Goal: Information Seeking & Learning: Check status

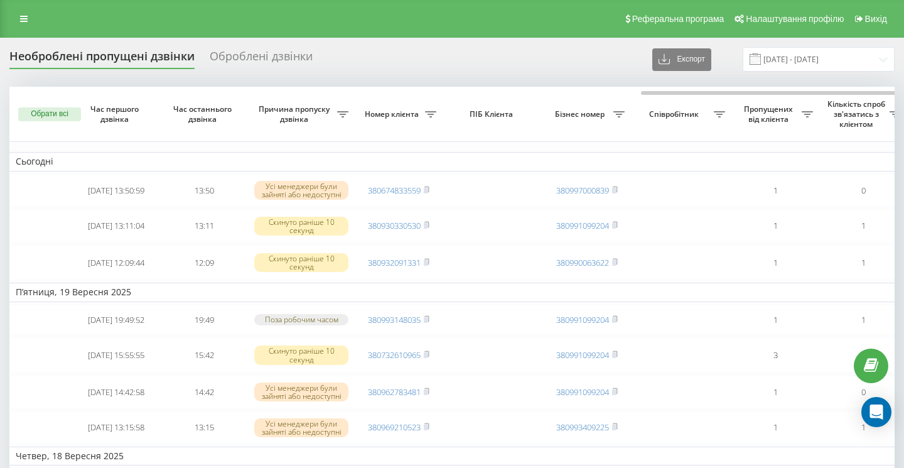
scroll to position [0, 370]
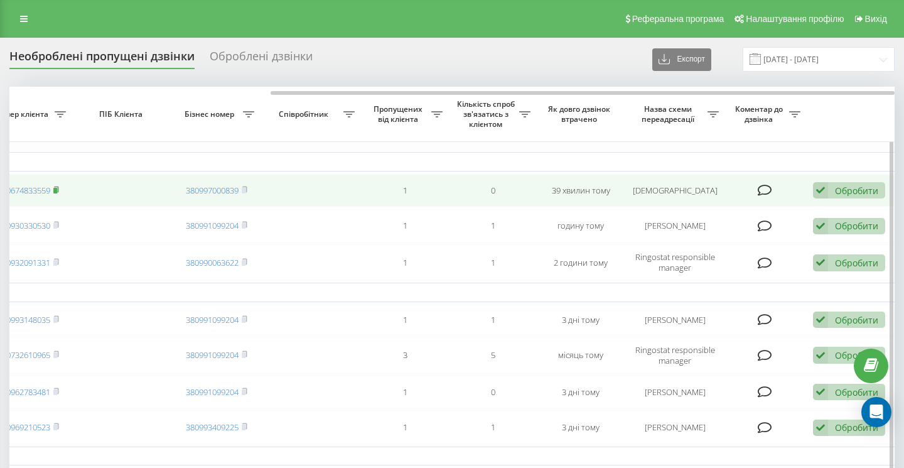
click at [57, 193] on rect at bounding box center [55, 191] width 4 height 6
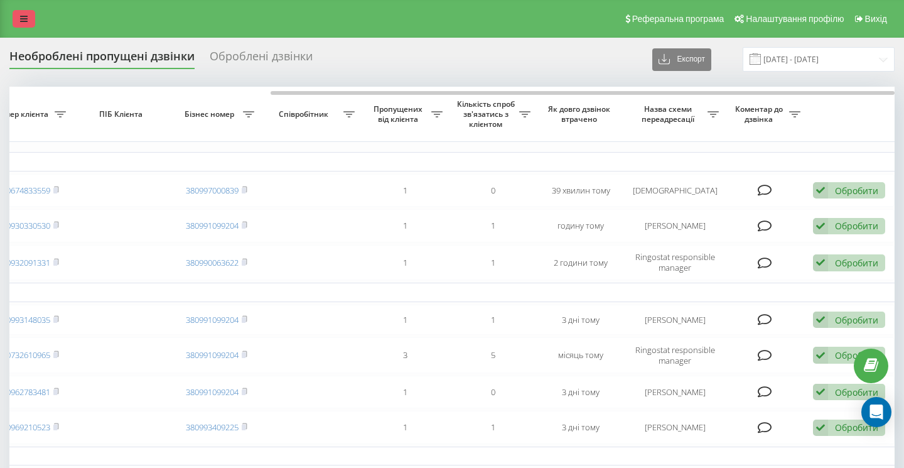
click at [30, 20] on link at bounding box center [24, 19] width 23 height 18
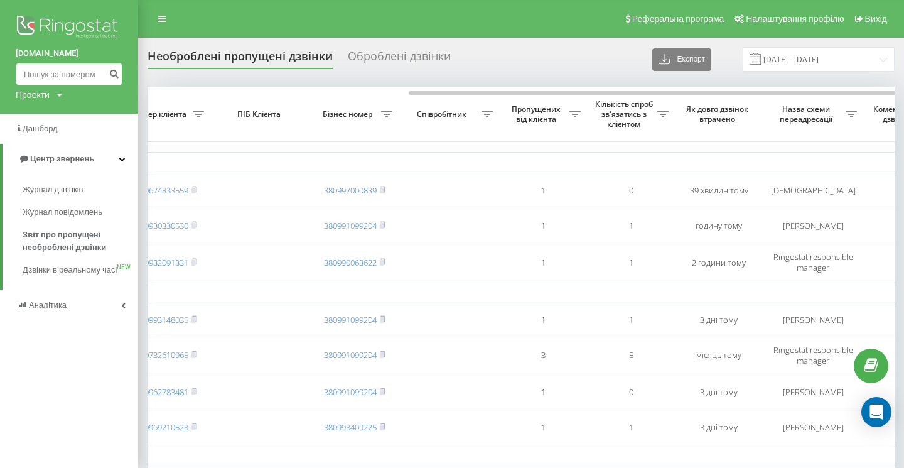
click at [38, 72] on input at bounding box center [69, 74] width 107 height 23
paste input "0964632058"
type input "0964632058"
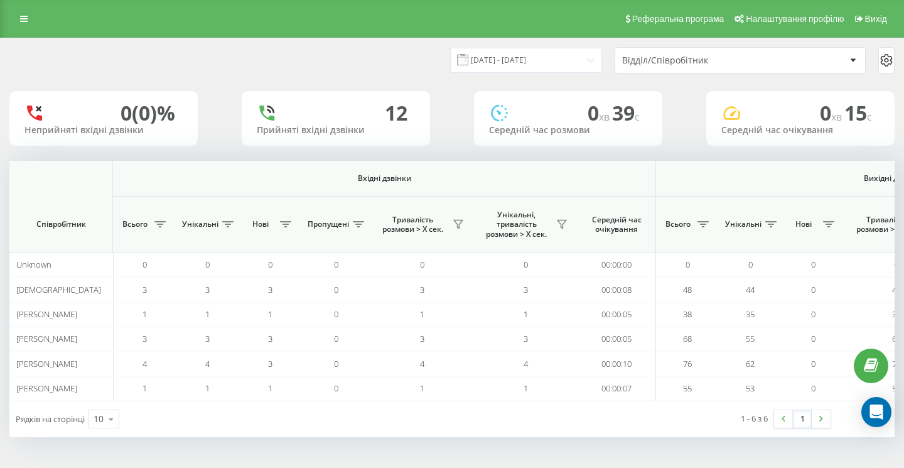
scroll to position [0, 866]
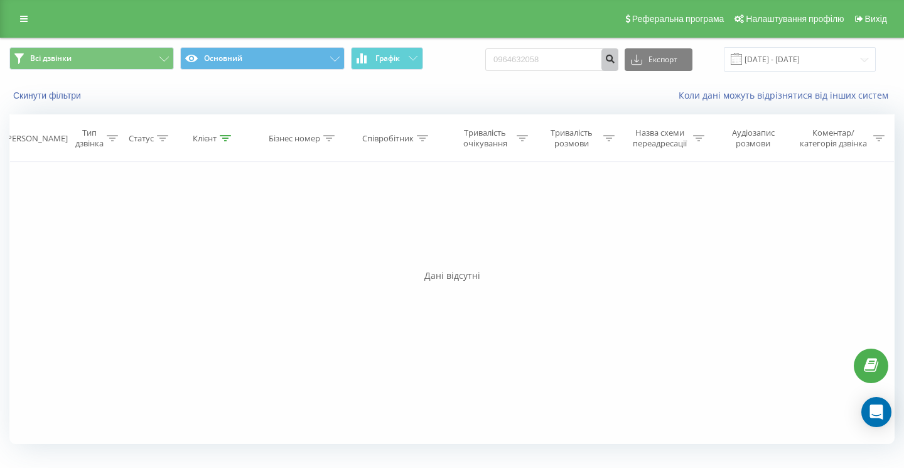
click at [615, 60] on icon "submit" at bounding box center [610, 57] width 11 height 8
click at [581, 62] on input "0964632058" at bounding box center [551, 59] width 133 height 23
paste input "0939396693"
type input "0939396693"
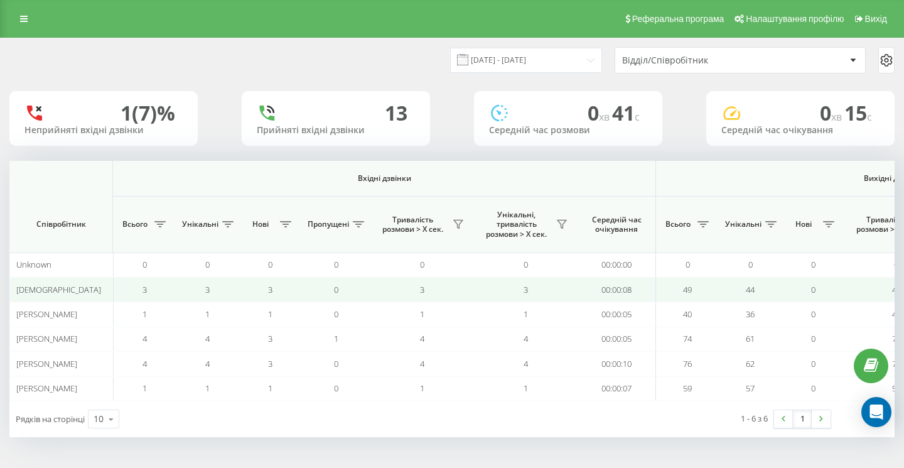
scroll to position [0, 866]
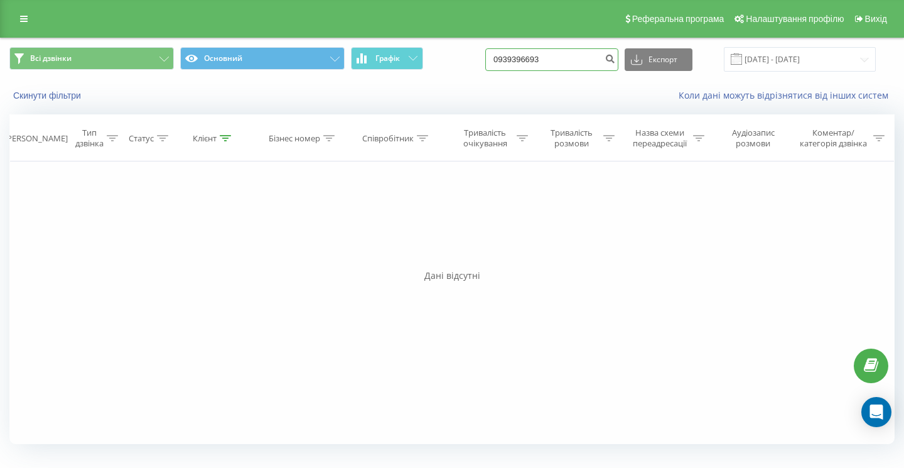
click at [581, 62] on input "0939396693" at bounding box center [551, 59] width 133 height 23
paste input "0505005508"
type input "0505005508"
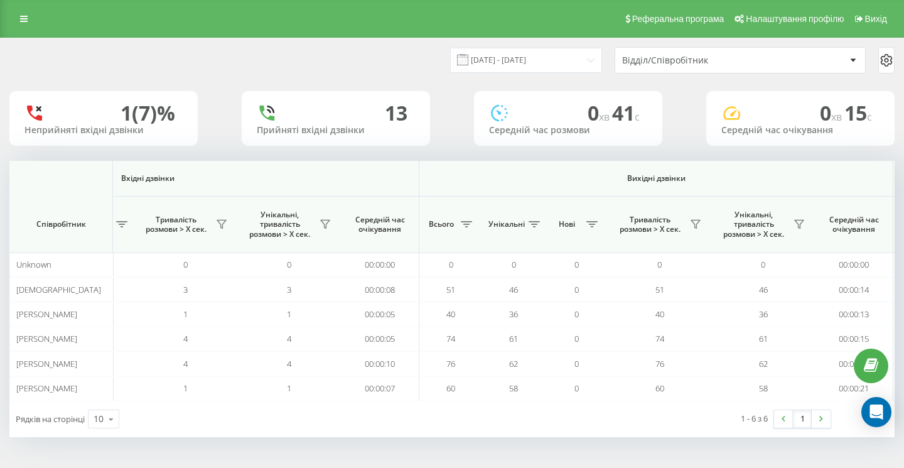
scroll to position [0, 866]
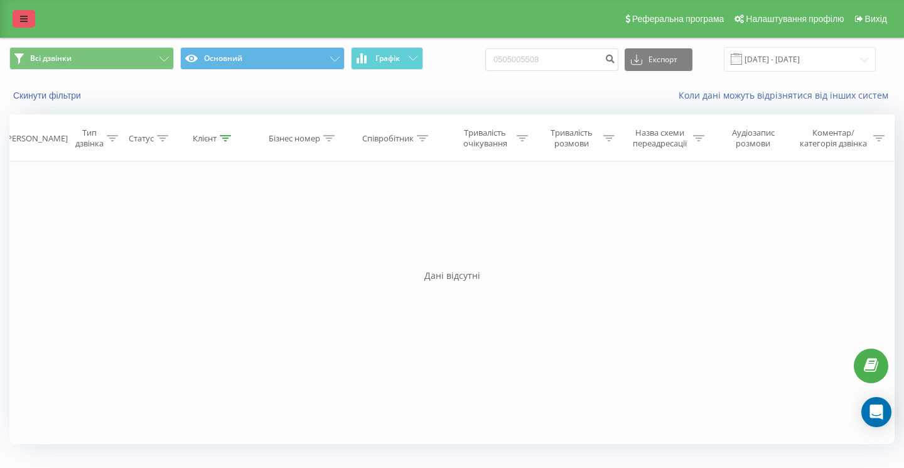
click at [14, 24] on link at bounding box center [24, 19] width 23 height 18
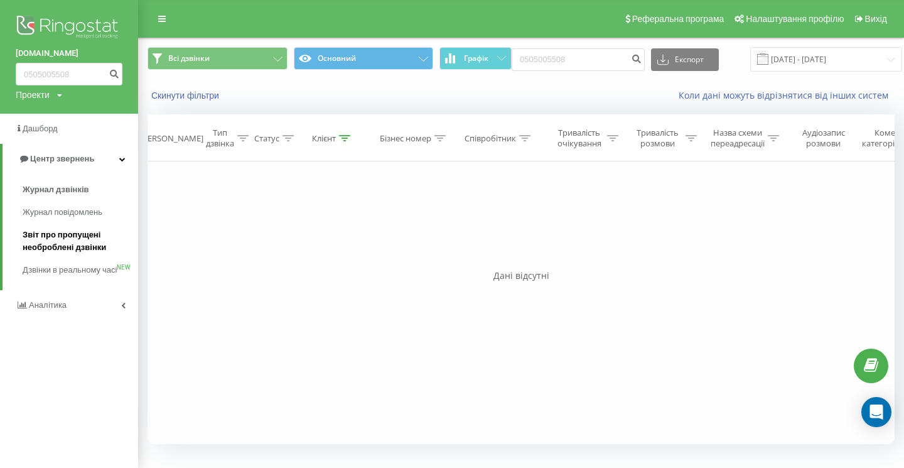
click at [69, 244] on span "Звіт про пропущені необроблені дзвінки" at bounding box center [77, 241] width 109 height 25
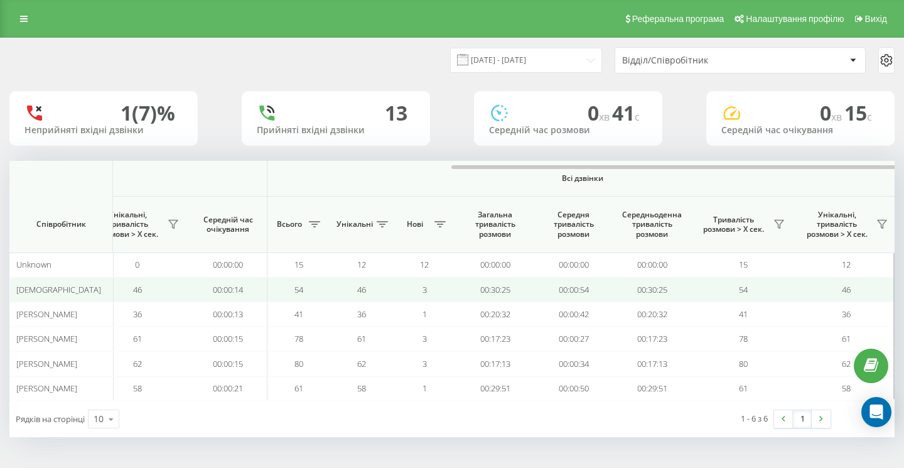
scroll to position [0, 866]
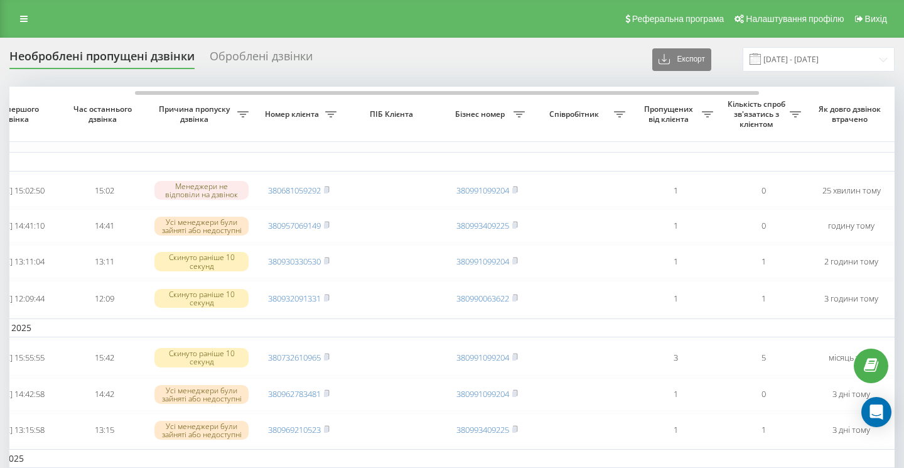
scroll to position [0, 370]
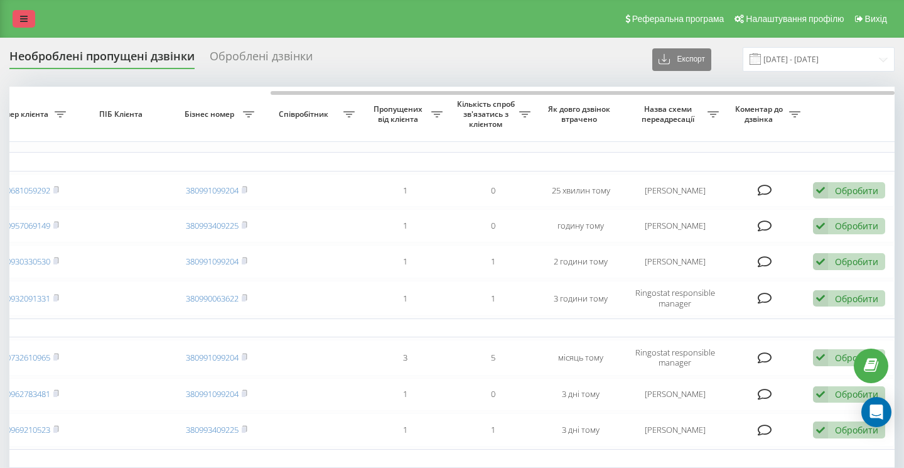
click at [30, 16] on link at bounding box center [24, 19] width 23 height 18
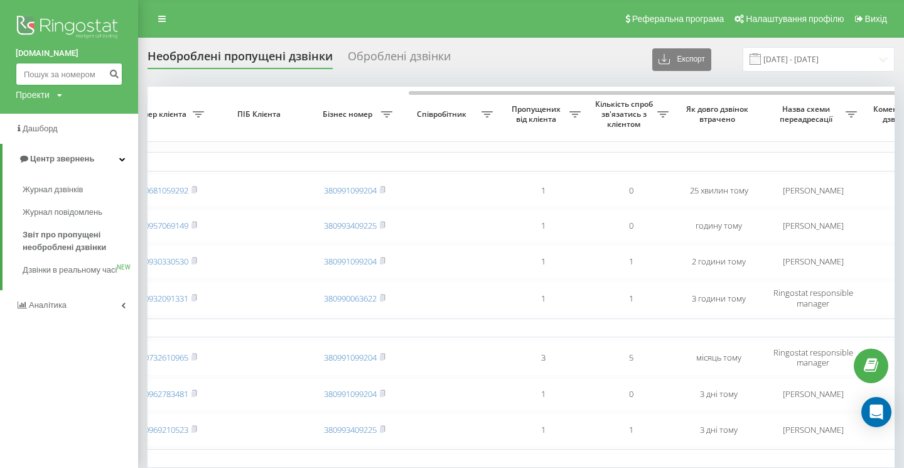
click at [68, 71] on input at bounding box center [69, 74] width 107 height 23
paste input "0939754062"
type input "0939754062"
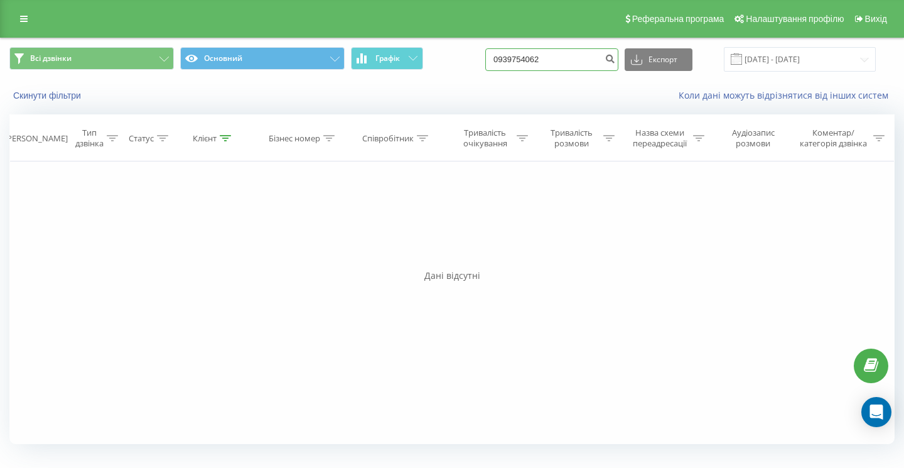
click at [581, 66] on input "0939754062" at bounding box center [551, 59] width 133 height 23
paste input "0977567769"
type input "0977567769"
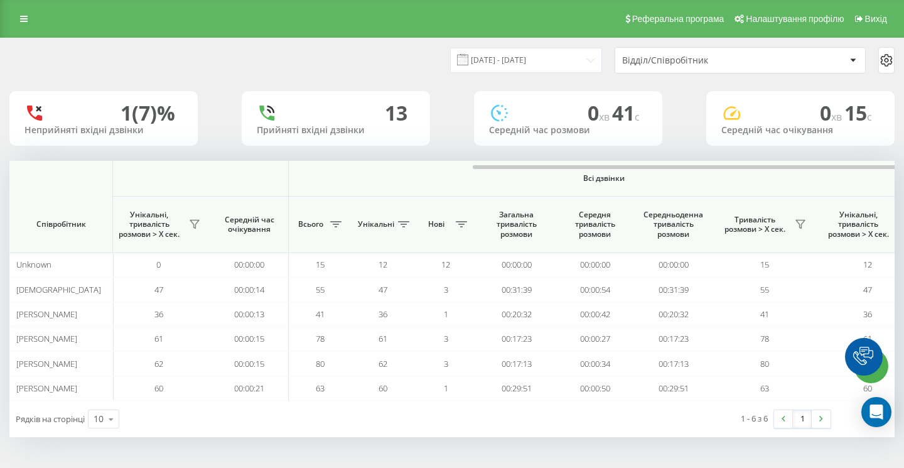
scroll to position [0, 866]
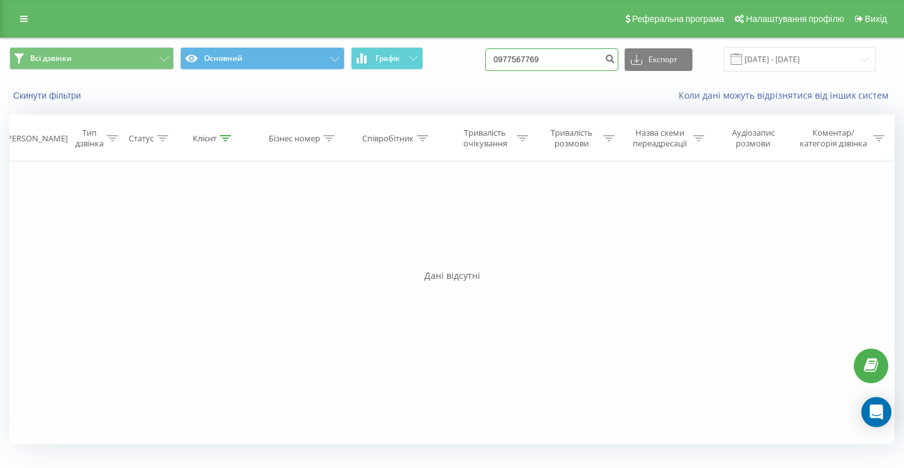
click at [578, 64] on input "0977567769" at bounding box center [551, 59] width 133 height 23
paste input "0674918064"
type input "0674918064"
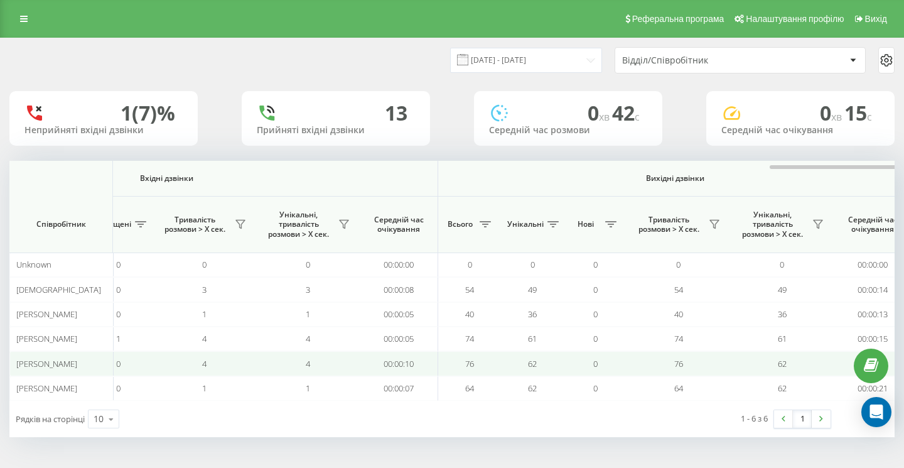
scroll to position [0, 866]
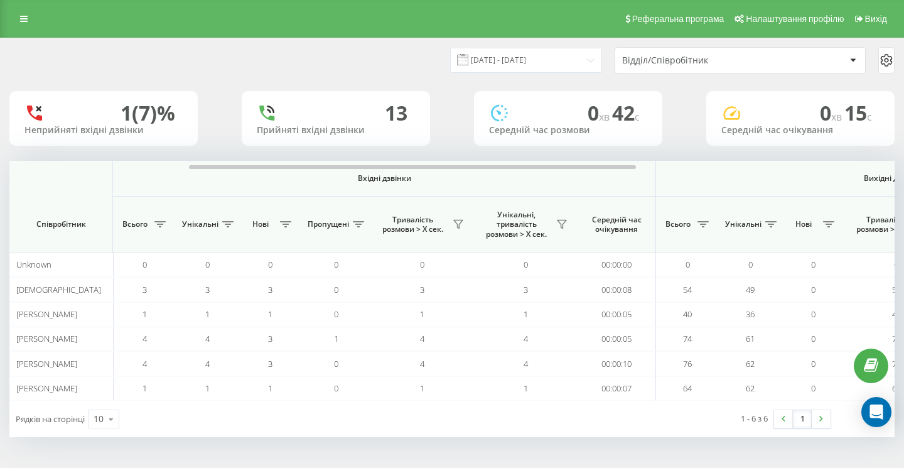
scroll to position [0, 866]
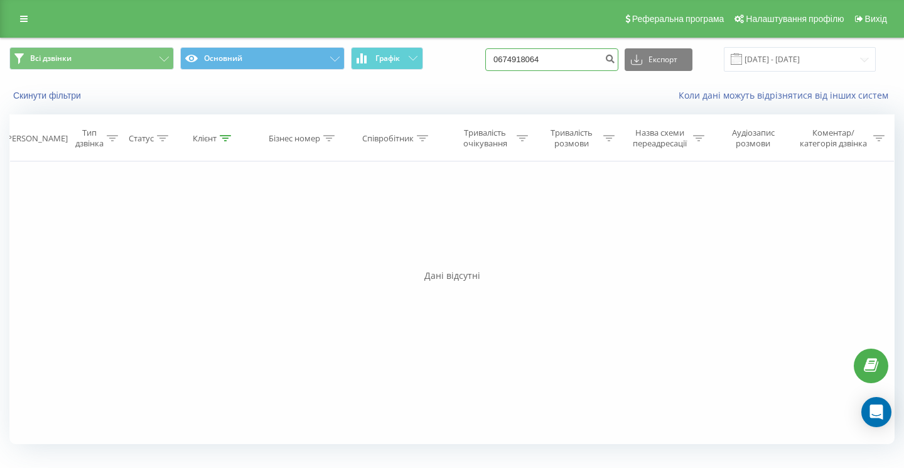
click at [584, 63] on input "0674918064" at bounding box center [551, 59] width 133 height 23
type input "0674918"
paste input "0770030070"
type input "0770030070"
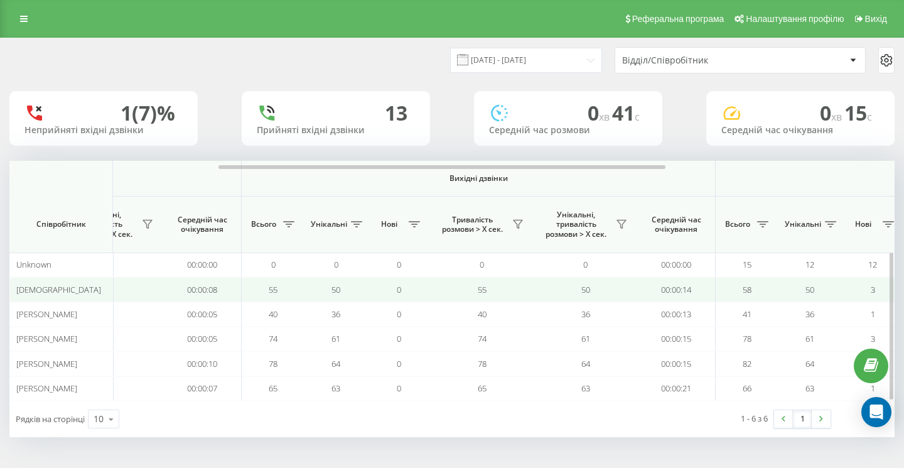
scroll to position [0, 866]
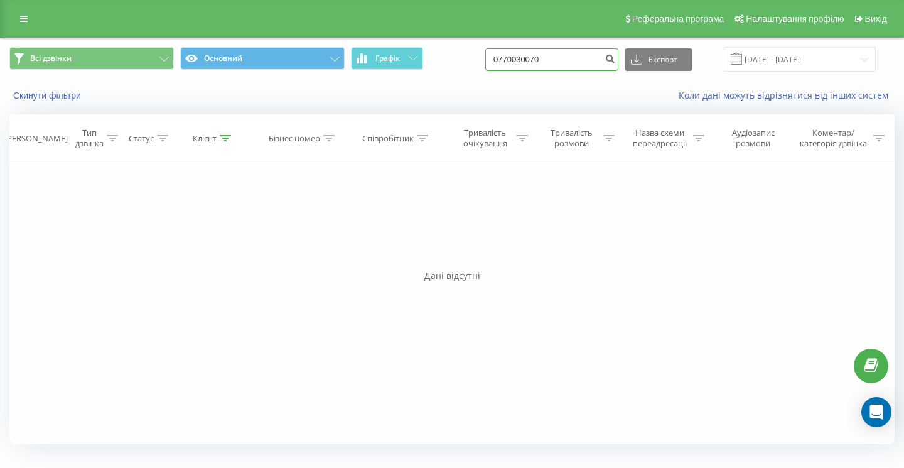
click at [591, 70] on input "0770030070" at bounding box center [551, 59] width 133 height 23
type input "07700300"
paste input "0633329292"
type input "0633329292"
click at [598, 63] on input "0633329292" at bounding box center [551, 59] width 133 height 23
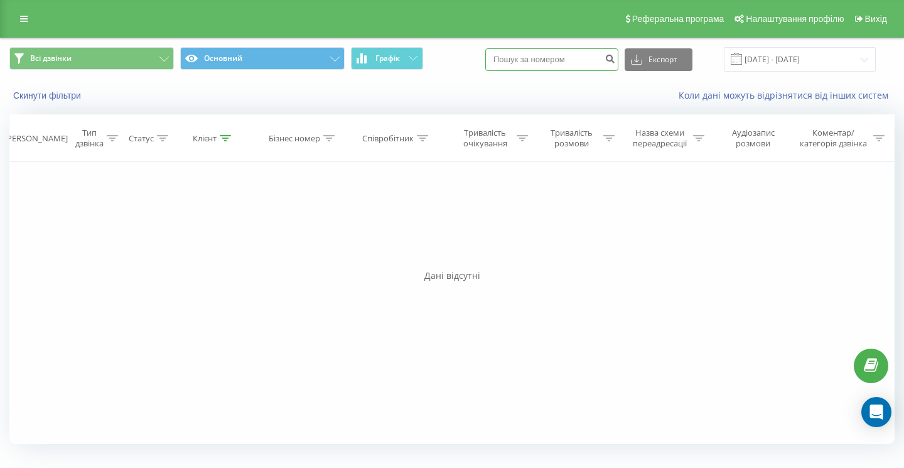
paste input "0979843468"
type input "0979843468"
click at [593, 59] on input "0979843468" at bounding box center [551, 59] width 133 height 23
paste input "0677017097"
type input "0677017097"
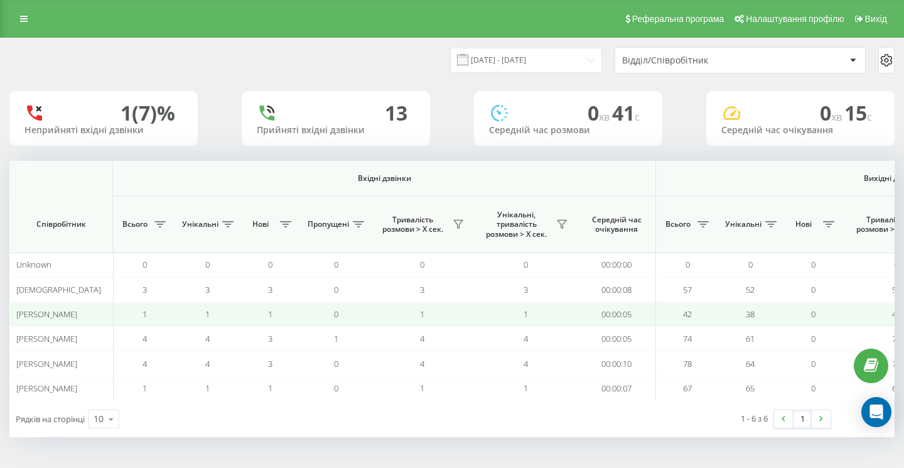
scroll to position [0, 866]
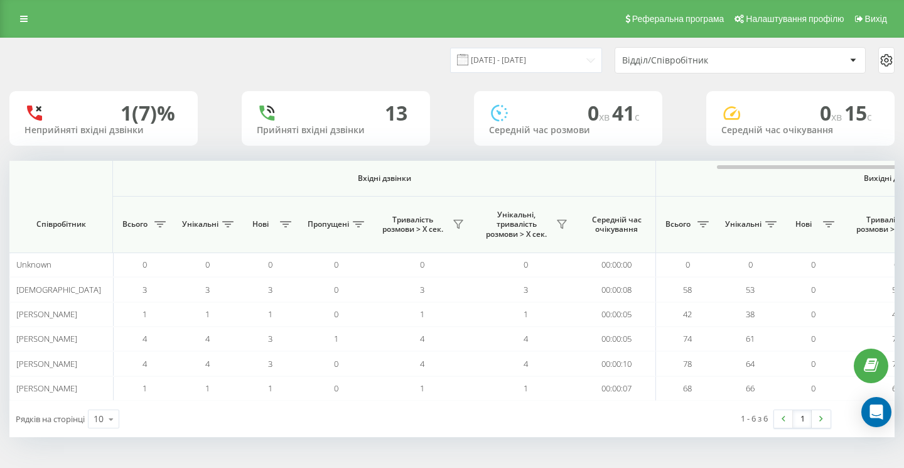
scroll to position [0, 866]
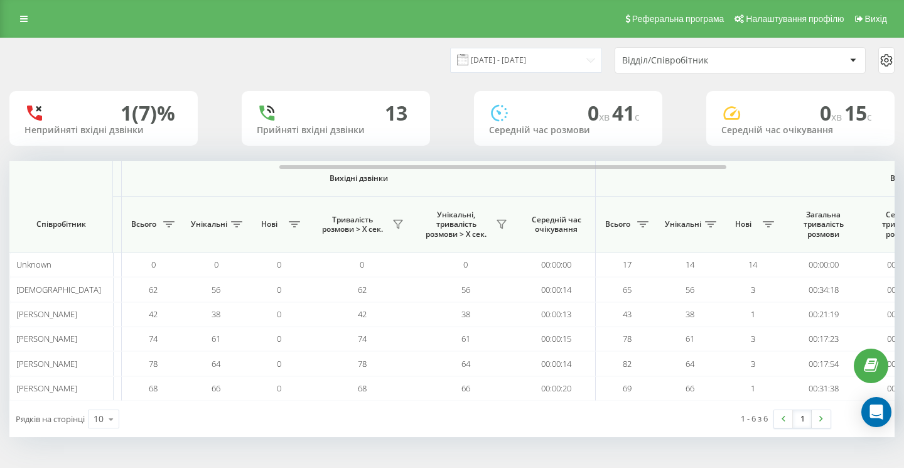
scroll to position [0, 866]
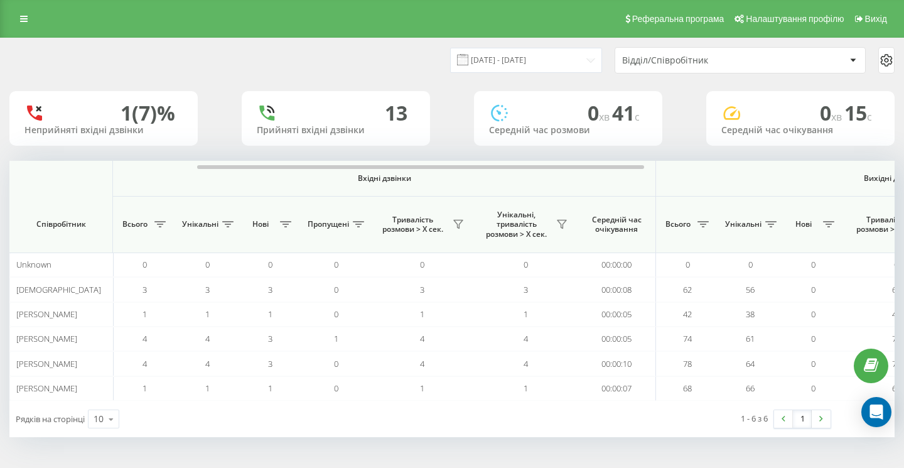
scroll to position [0, 866]
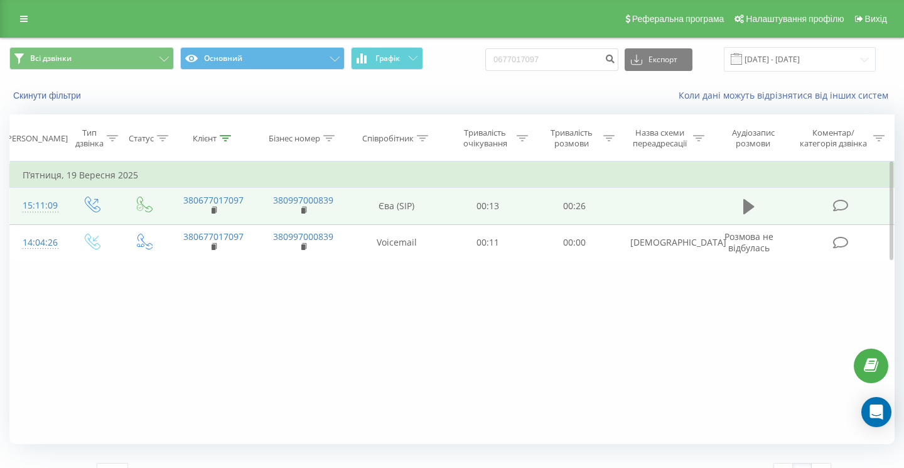
click at [747, 201] on icon at bounding box center [748, 206] width 11 height 15
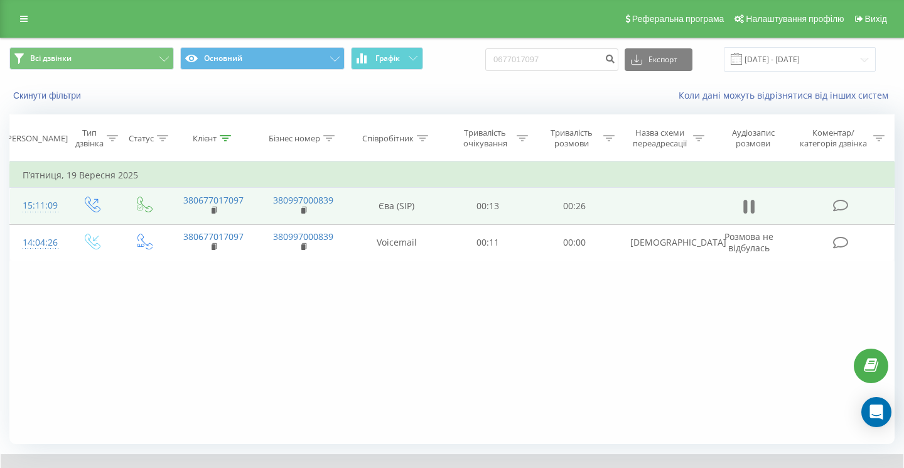
click at [745, 202] on icon at bounding box center [745, 207] width 4 height 14
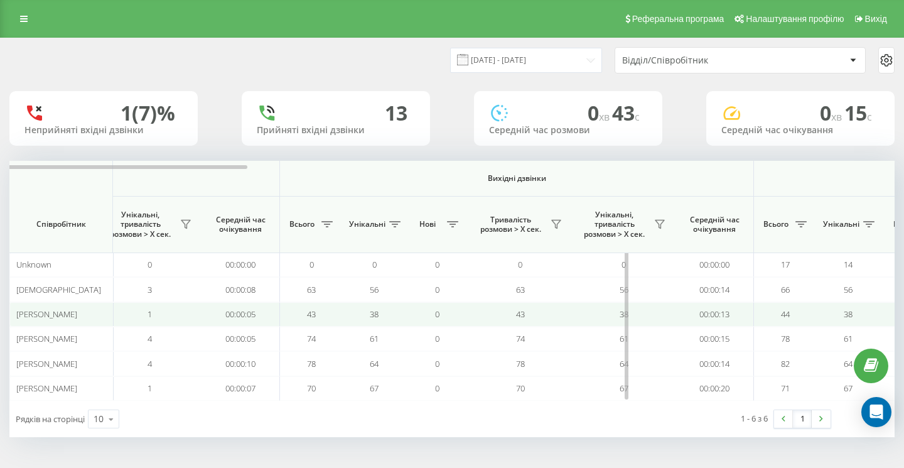
scroll to position [0, 866]
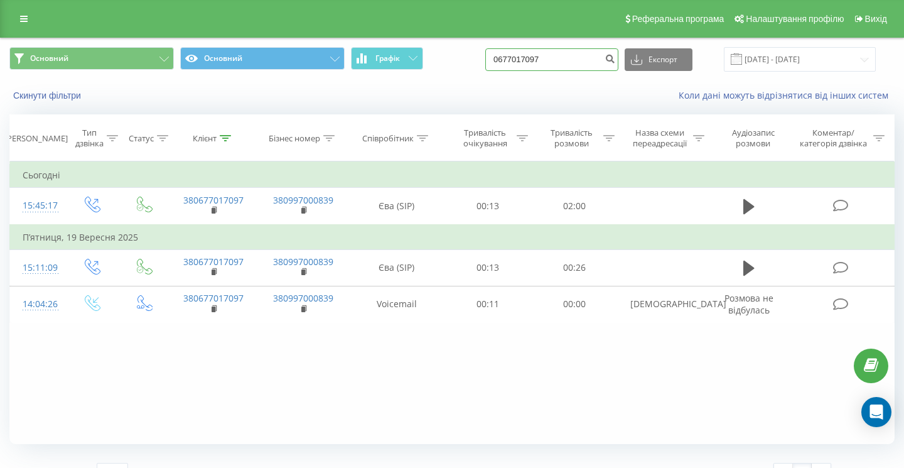
click at [590, 61] on input "0677017097" at bounding box center [551, 59] width 133 height 23
paste input "0632341507"
type input "0632341507"
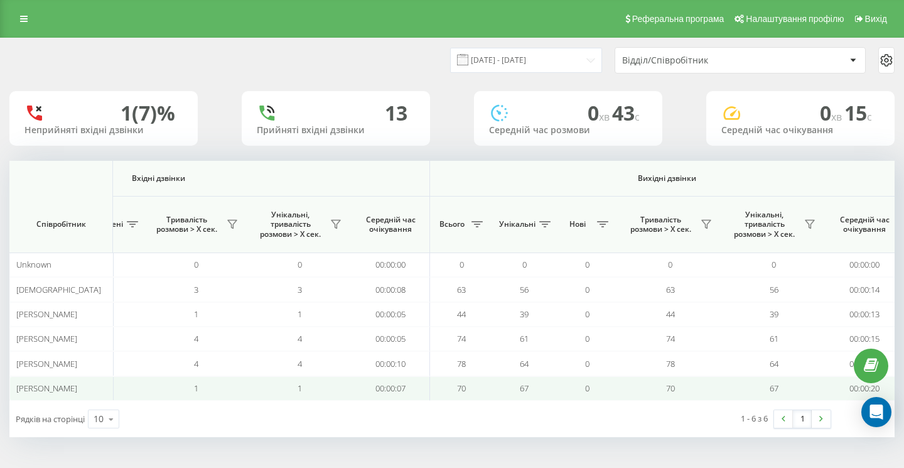
scroll to position [0, 866]
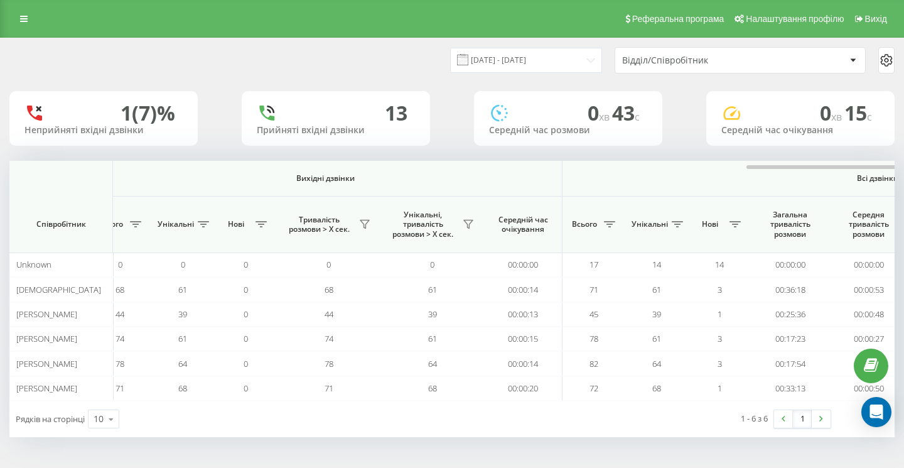
scroll to position [0, 866]
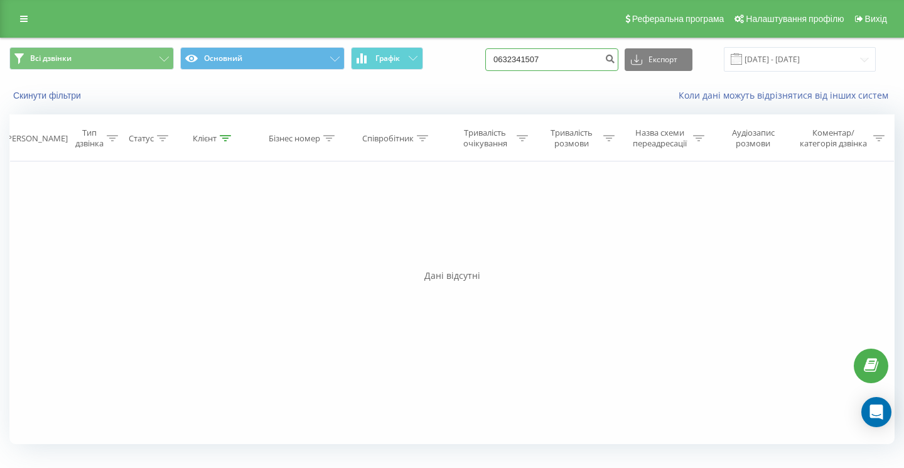
click at [580, 68] on input "0632341507" at bounding box center [551, 59] width 133 height 23
type input "063234150"
paste input "0996839021"
type input "0996839021"
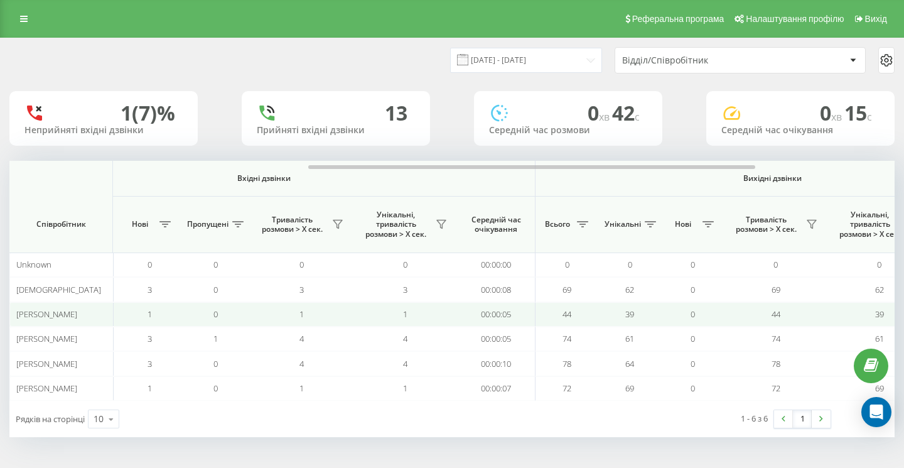
scroll to position [0, 866]
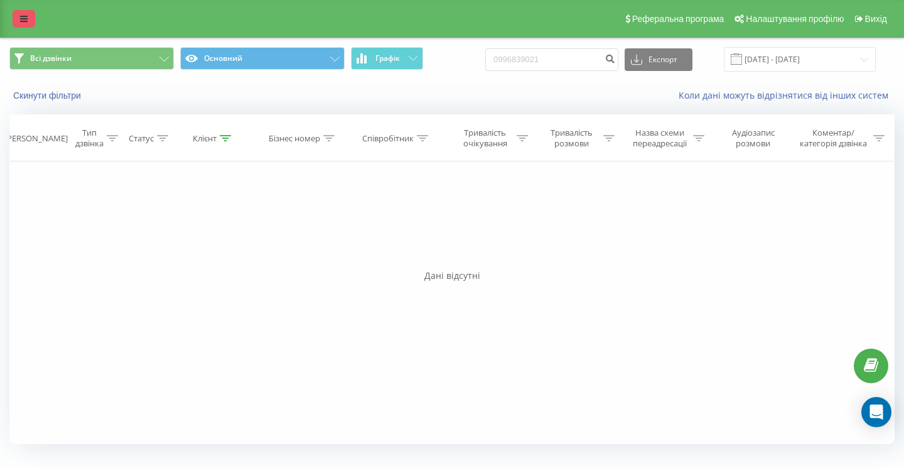
click at [18, 10] on link at bounding box center [24, 19] width 23 height 18
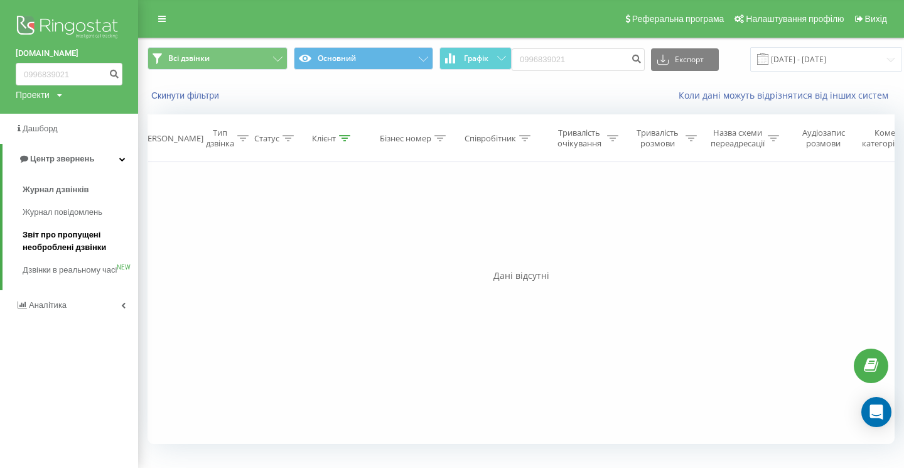
click at [41, 245] on span "Звіт про пропущені необроблені дзвінки" at bounding box center [77, 241] width 109 height 25
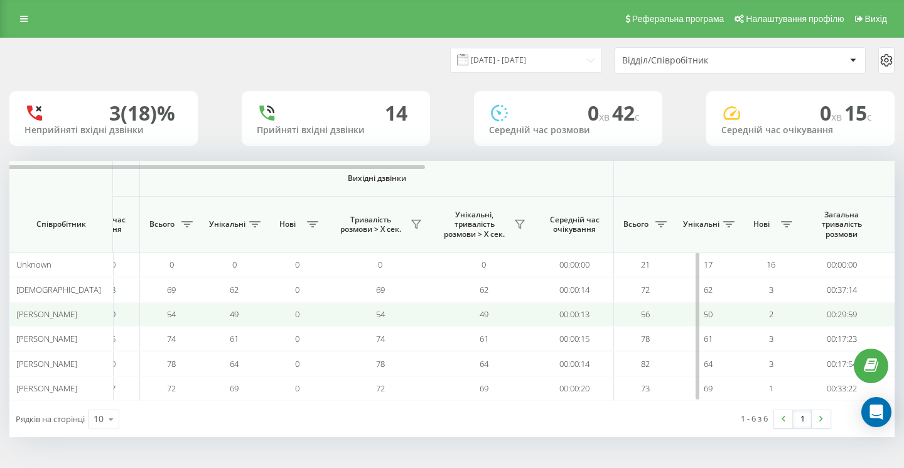
scroll to position [0, 866]
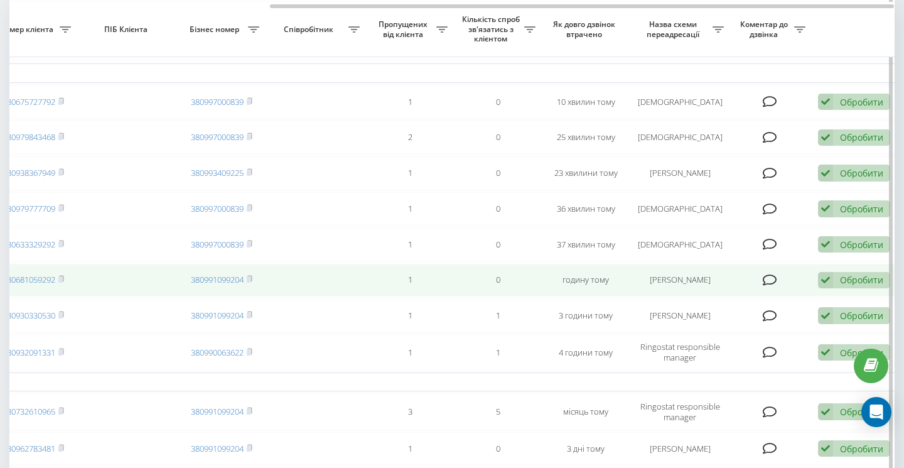
scroll to position [0, 366]
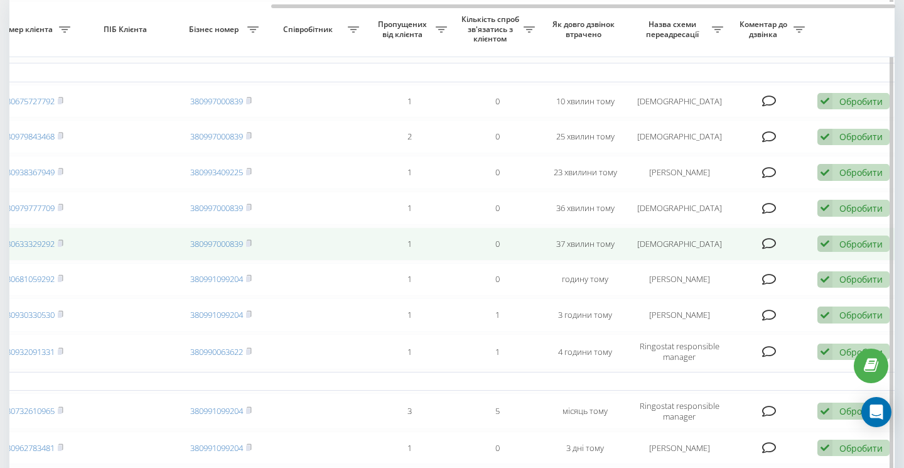
click at [65, 254] on td "380633329292" at bounding box center [33, 243] width 88 height 33
click at [66, 252] on td "380633329292" at bounding box center [33, 243] width 88 height 33
click at [62, 247] on rect at bounding box center [60, 244] width 4 height 6
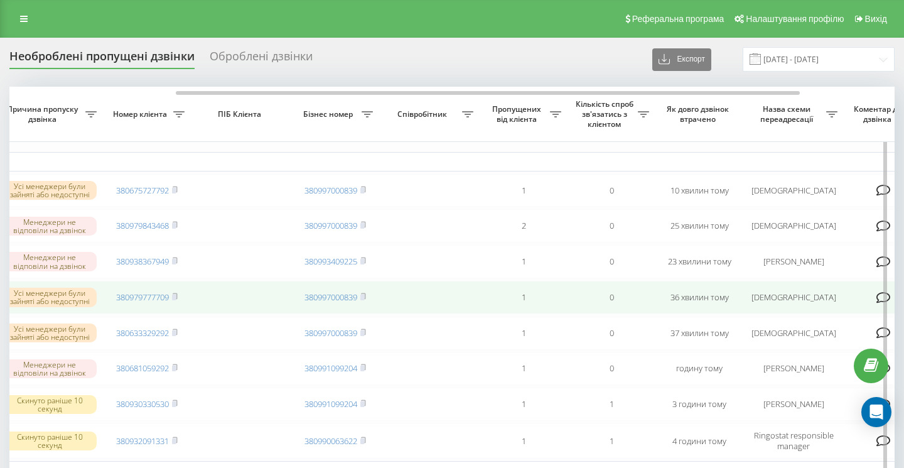
scroll to position [0, 245]
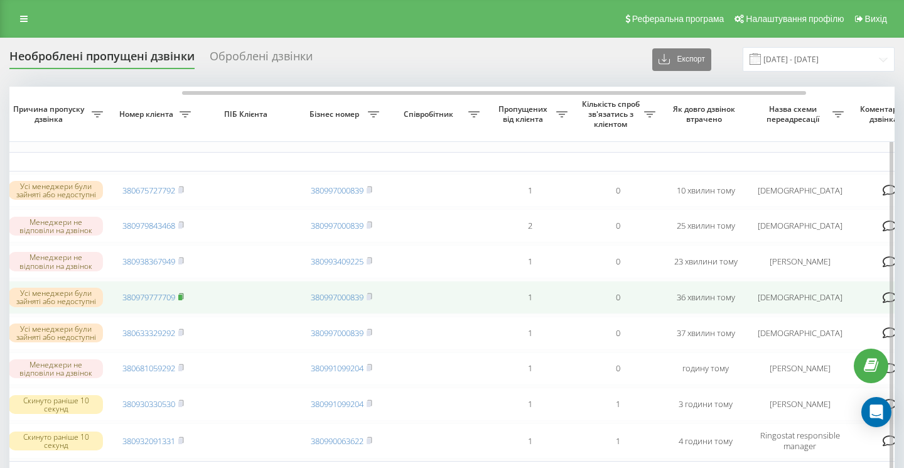
click at [182, 300] on rect at bounding box center [180, 297] width 4 height 6
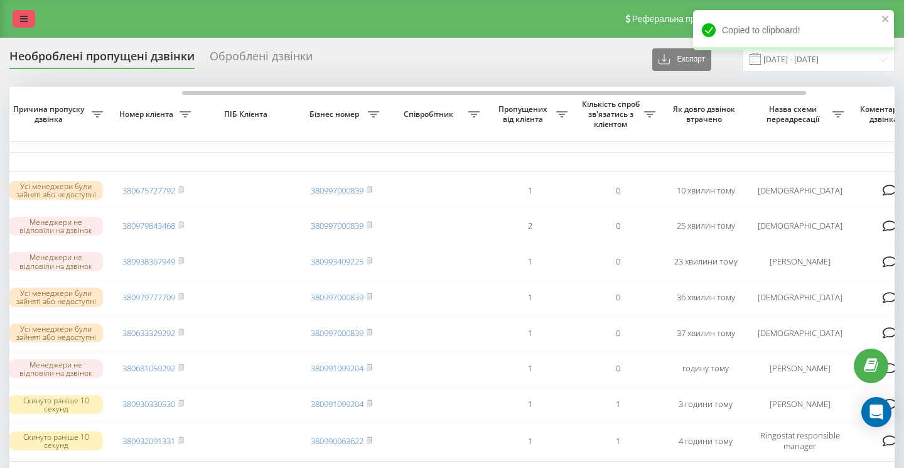
click at [20, 21] on icon at bounding box center [24, 18] width 8 height 9
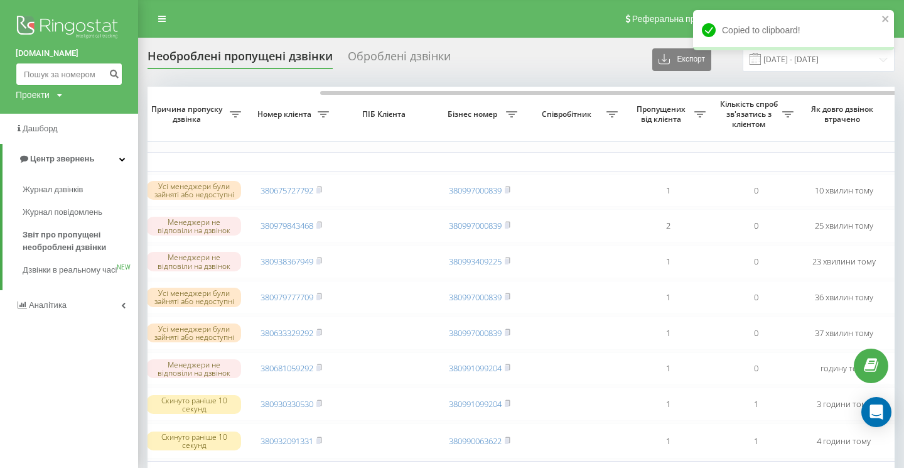
click at [41, 71] on input at bounding box center [69, 74] width 107 height 23
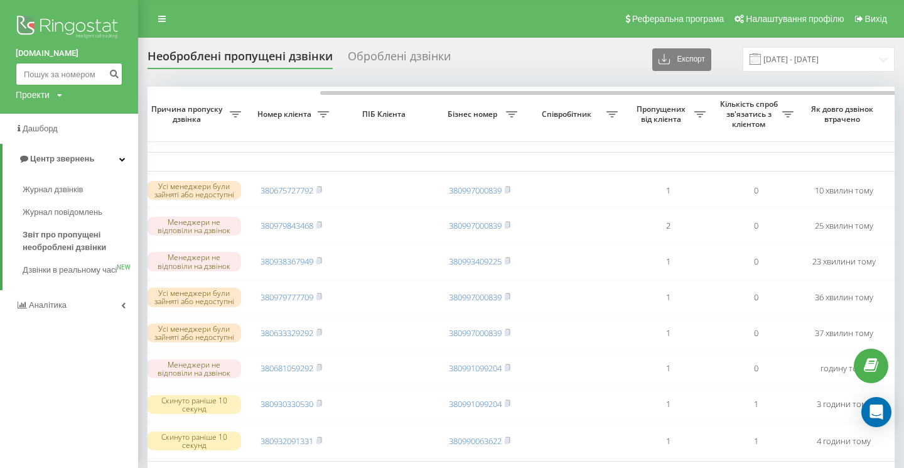
paste input "380979777709"
click at [31, 77] on input "380979777709" at bounding box center [69, 74] width 107 height 23
type input "380979777709"
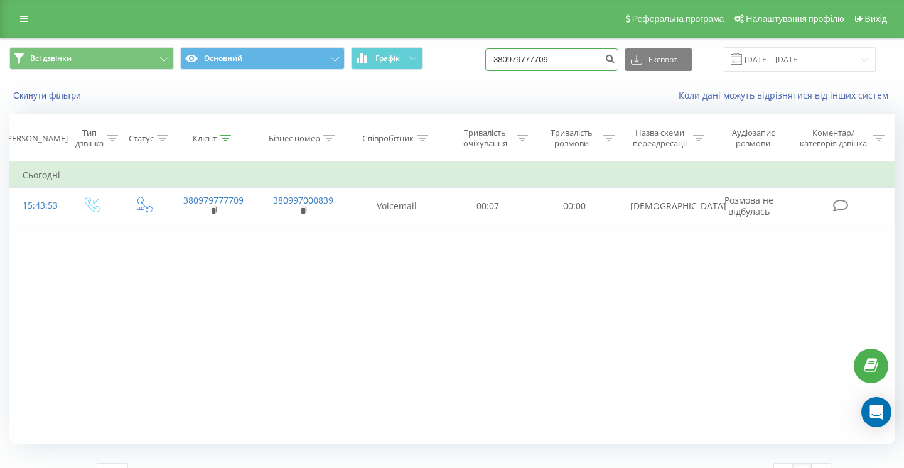
click at [583, 57] on input "380979777709" at bounding box center [551, 59] width 133 height 23
paste input "0633329292"
type input "0633329292"
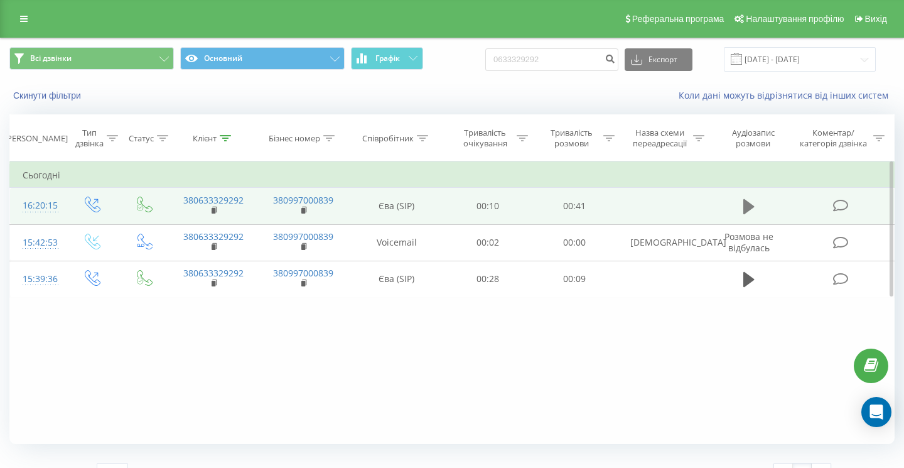
click at [753, 207] on icon at bounding box center [748, 206] width 11 height 15
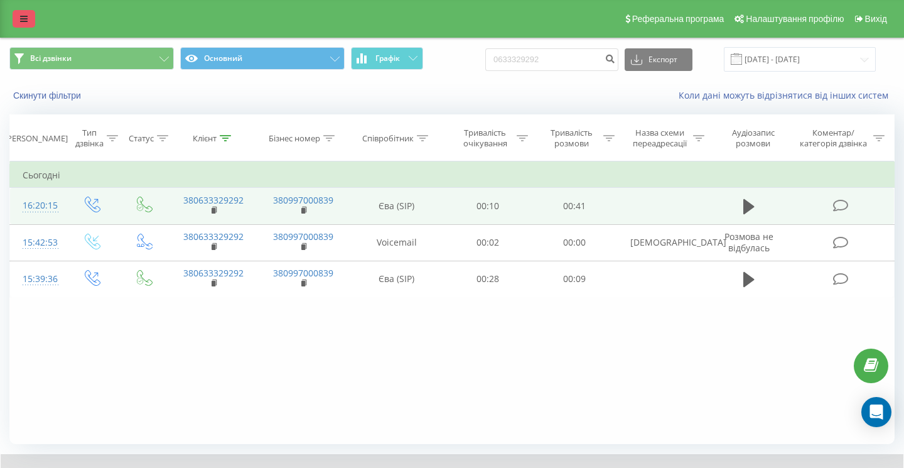
click at [28, 22] on link at bounding box center [24, 19] width 23 height 18
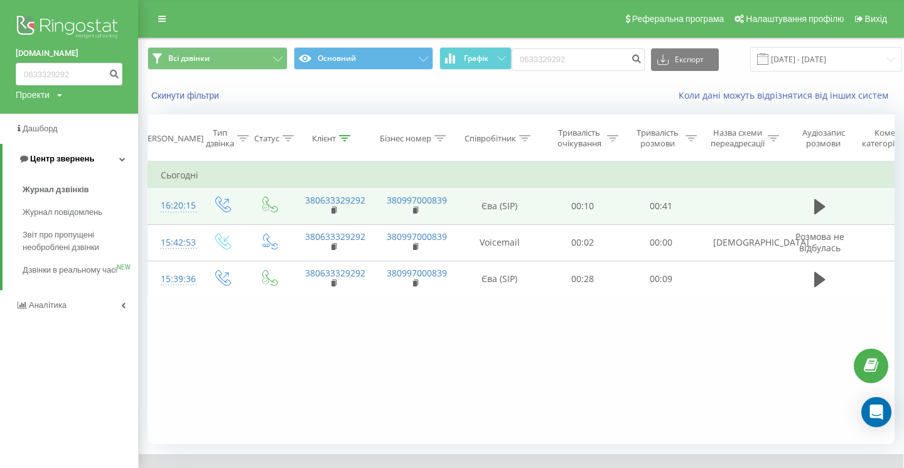
click at [77, 154] on span "Центр звернень" at bounding box center [56, 159] width 76 height 13
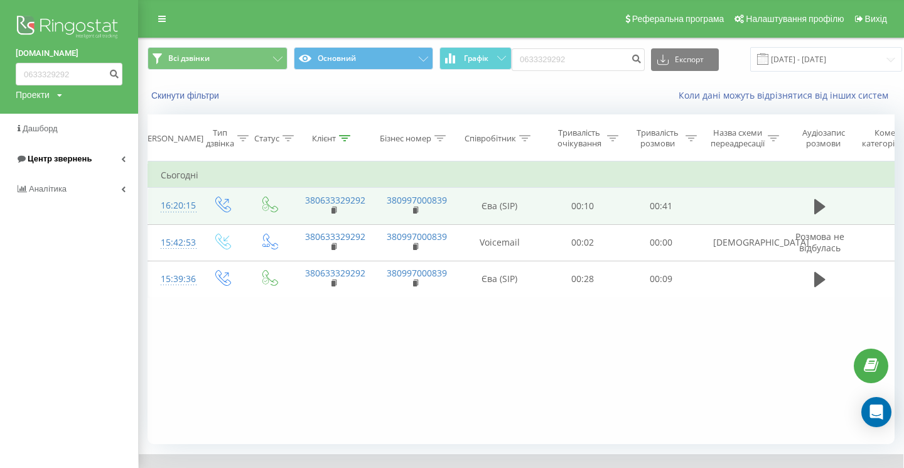
click at [84, 159] on span "Центр звернень" at bounding box center [60, 158] width 64 height 9
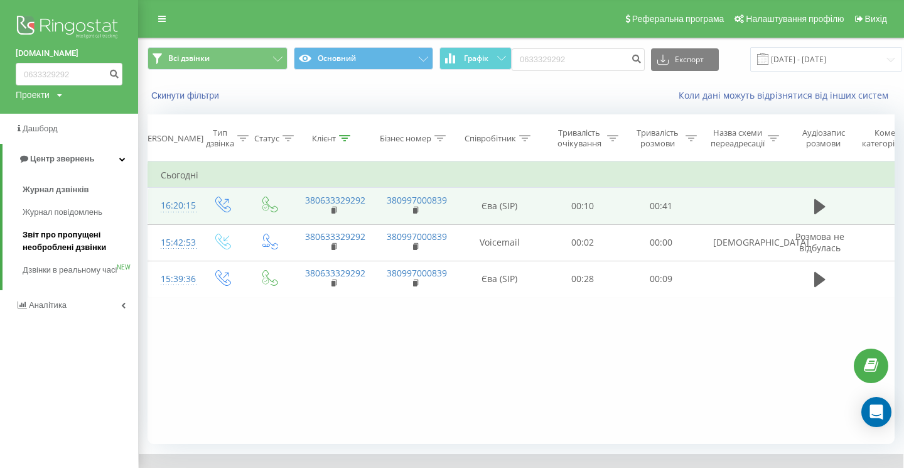
click at [76, 247] on span "Звіт про пропущені необроблені дзвінки" at bounding box center [77, 241] width 109 height 25
click at [75, 254] on span "Звіт про пропущені необроблені дзвінки" at bounding box center [77, 241] width 109 height 25
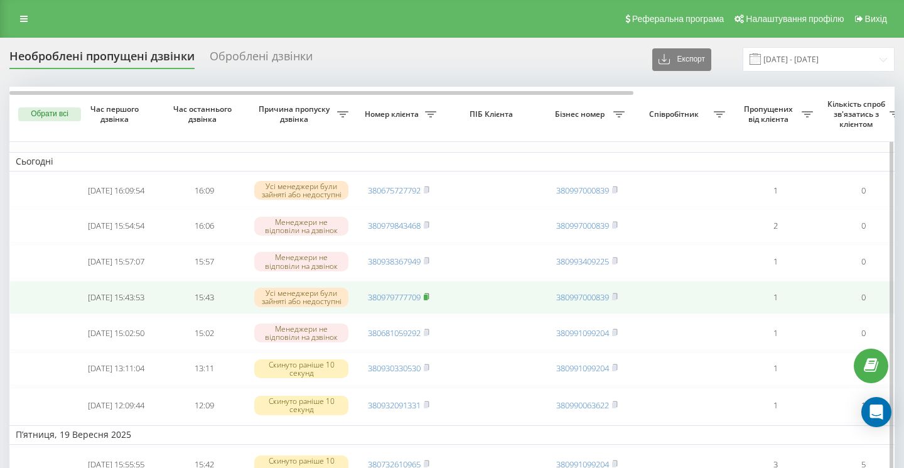
click at [425, 303] on span at bounding box center [427, 296] width 6 height 11
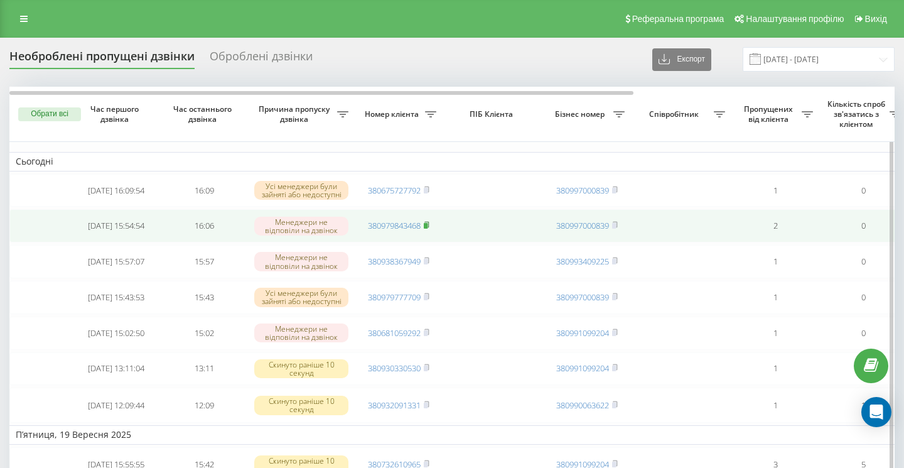
click at [429, 229] on icon at bounding box center [427, 225] width 6 height 8
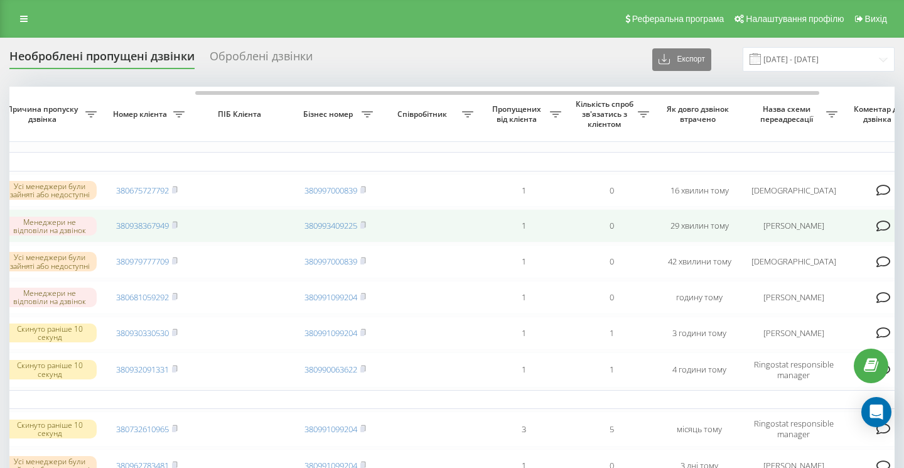
scroll to position [0, 249]
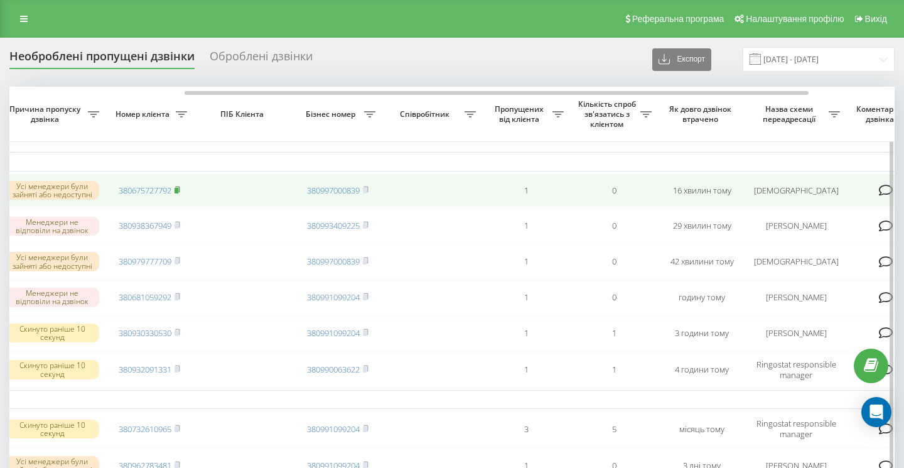
click at [180, 191] on icon at bounding box center [178, 190] width 6 height 8
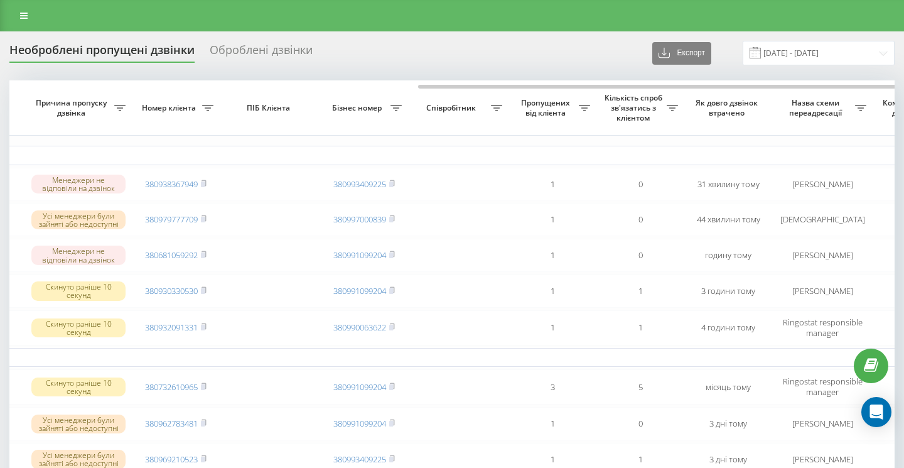
scroll to position [0, 370]
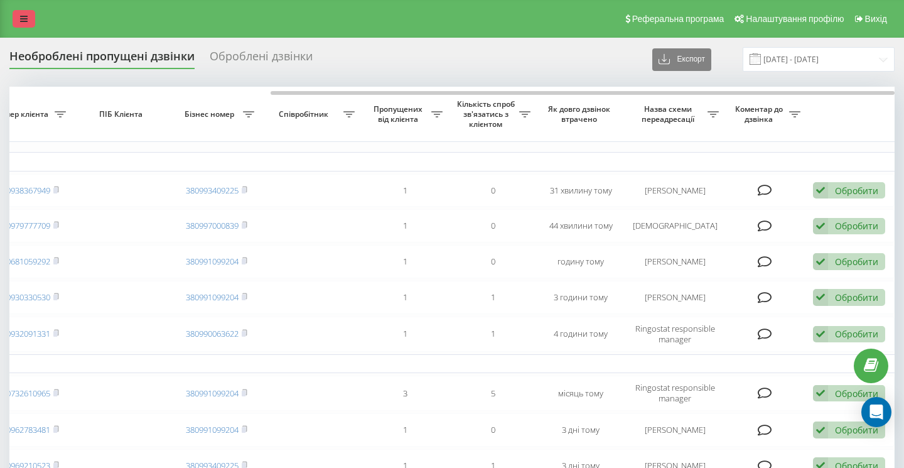
click at [30, 23] on link at bounding box center [24, 19] width 23 height 18
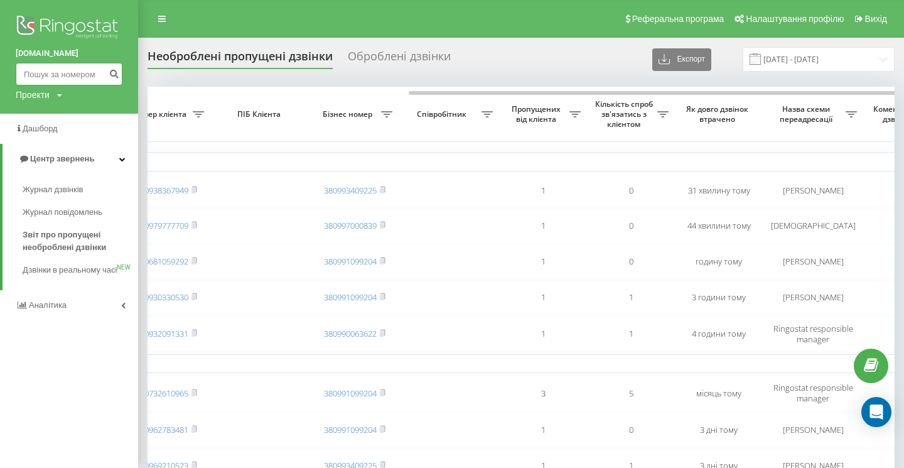
click at [48, 73] on input at bounding box center [69, 74] width 107 height 23
paste input "0996839021"
type input "0996839021"
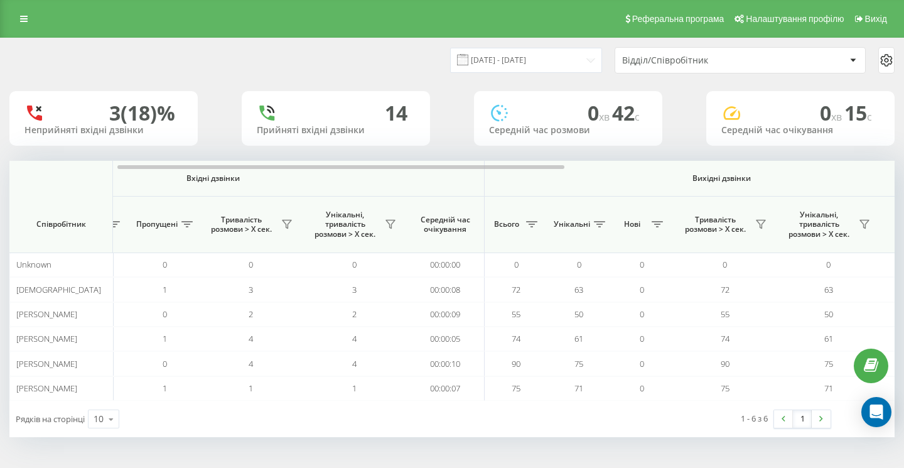
scroll to position [0, 866]
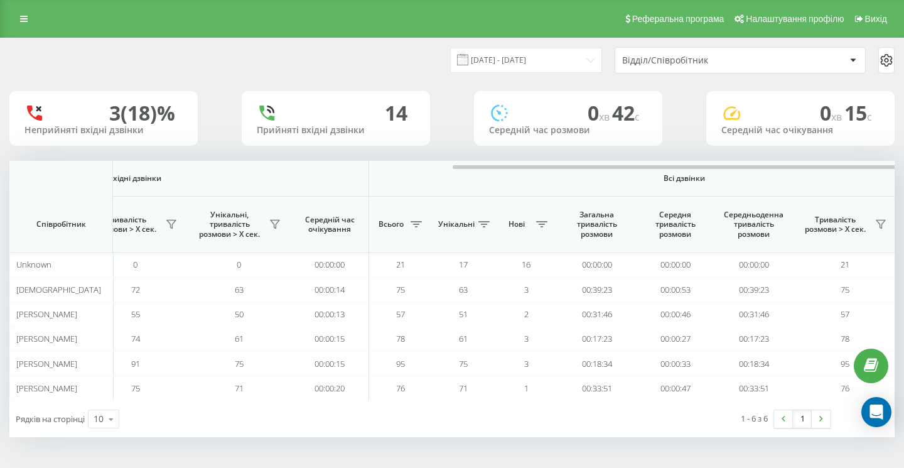
scroll to position [0, 866]
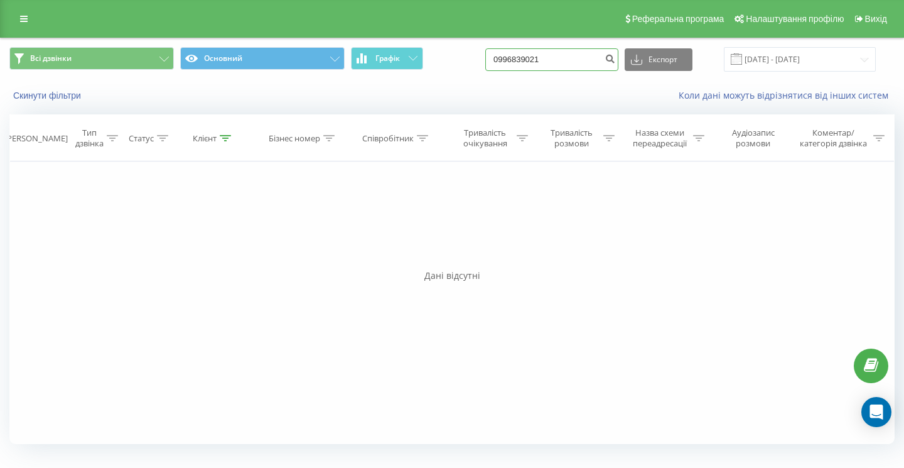
click at [591, 63] on input "0996839021" at bounding box center [551, 59] width 133 height 23
paste input "0937106295"
type input "0937106295"
click at [579, 64] on input "0937106295" at bounding box center [551, 59] width 133 height 23
paste input "0673991496"
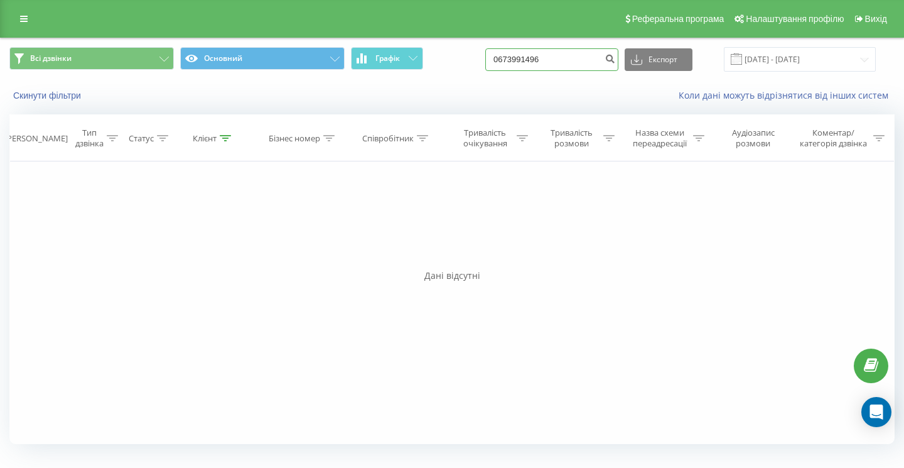
type input "0673991496"
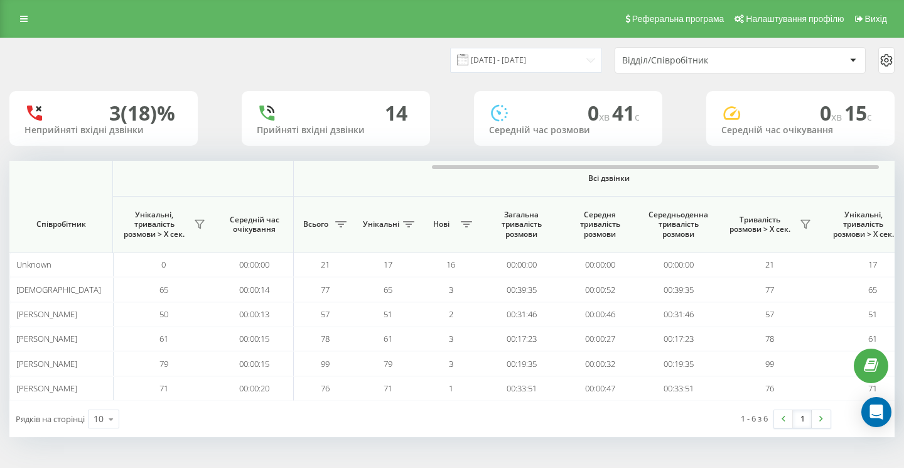
scroll to position [0, 866]
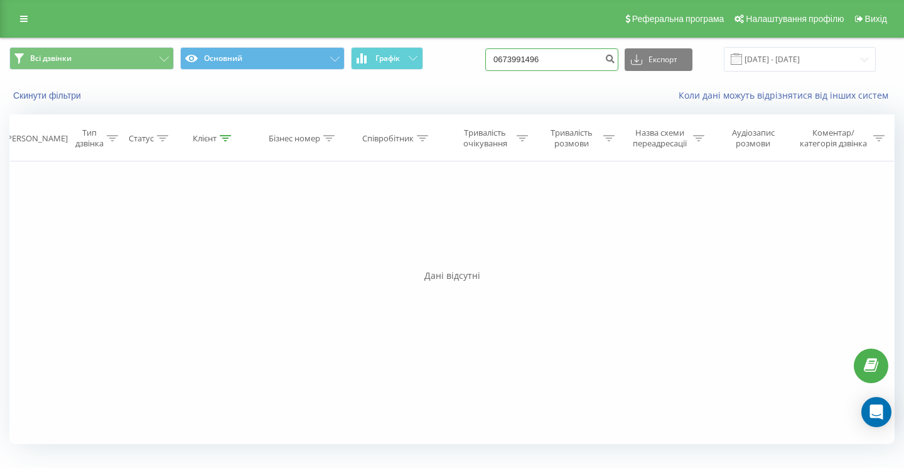
click at [584, 58] on input "0673991496" at bounding box center [551, 59] width 133 height 23
paste input "0931489091"
type input "0931489091"
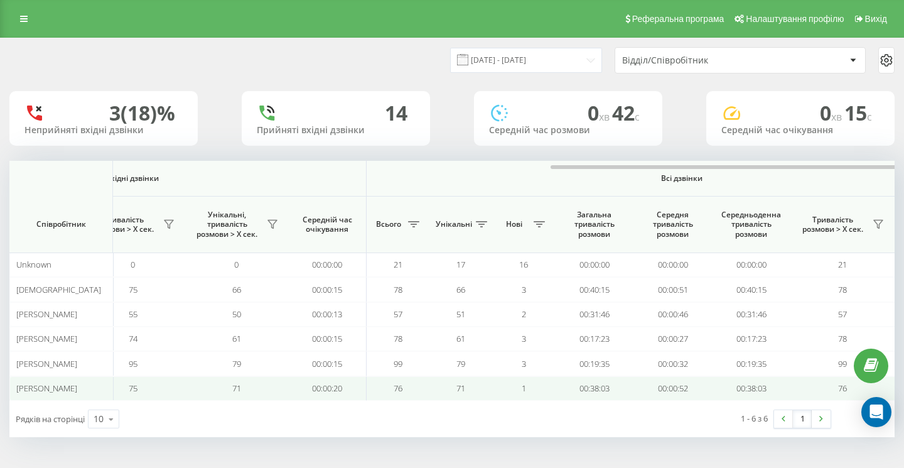
scroll to position [0, 866]
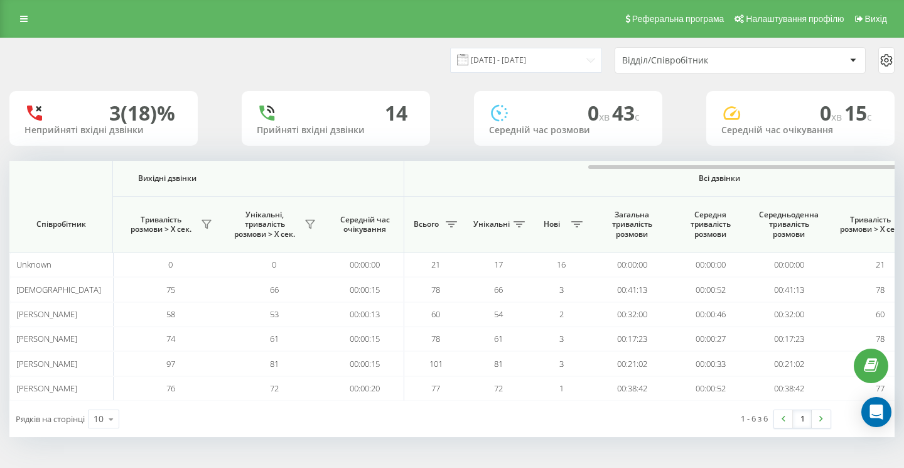
scroll to position [0, 866]
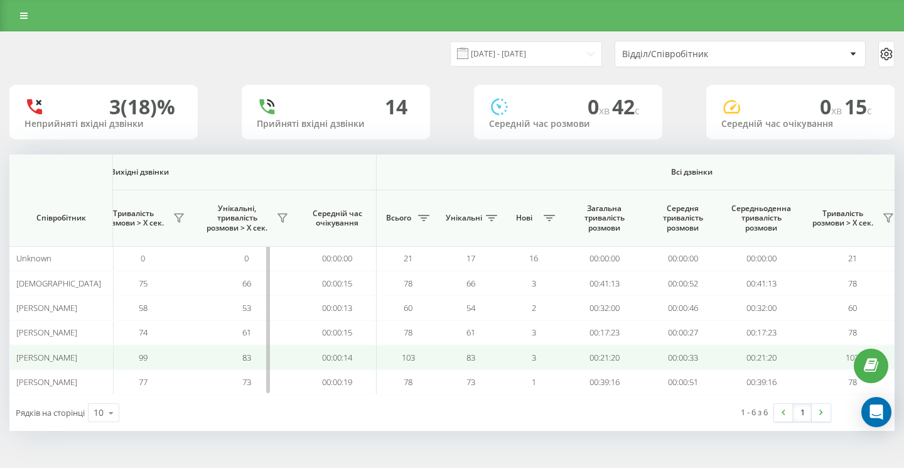
scroll to position [0, 866]
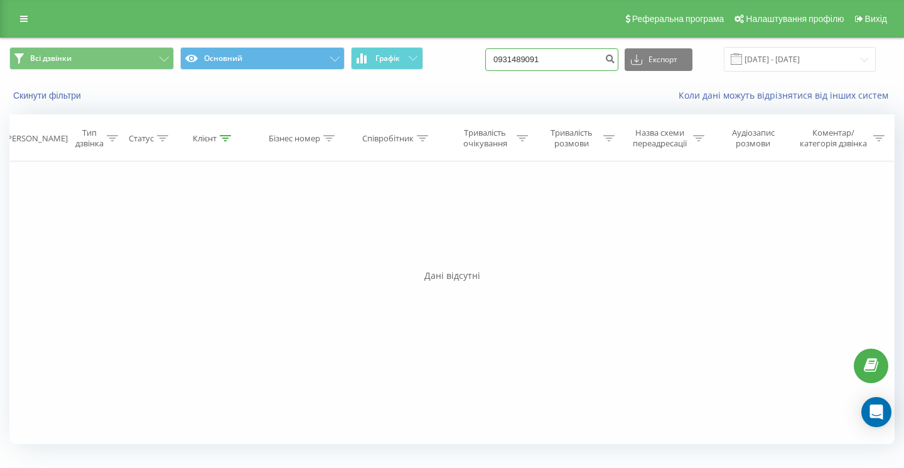
click at [585, 63] on input "0931489091" at bounding box center [551, 59] width 133 height 23
paste input "0938504844"
type input "0938504844"
click at [597, 62] on input "0938504844" at bounding box center [551, 59] width 133 height 23
paste input "0672347639"
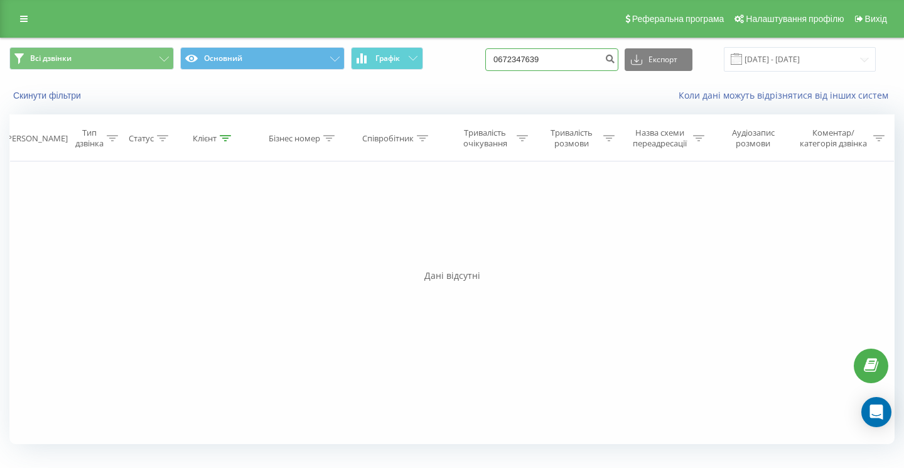
type input "0672347639"
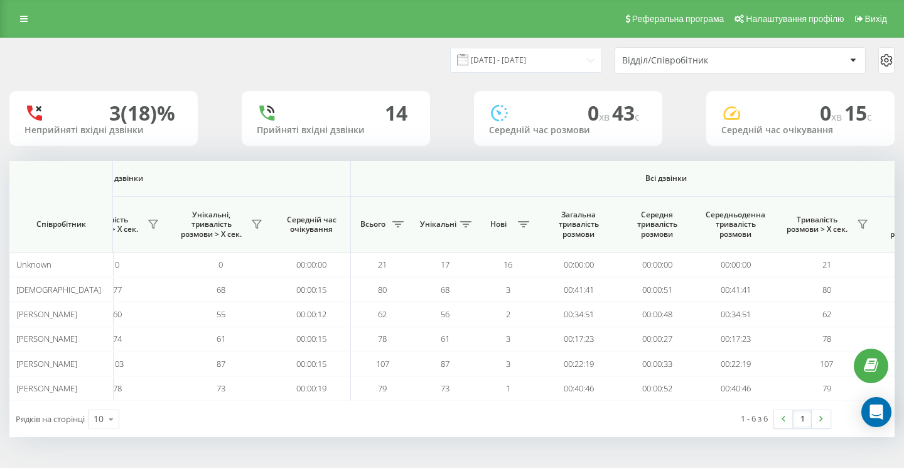
scroll to position [0, 866]
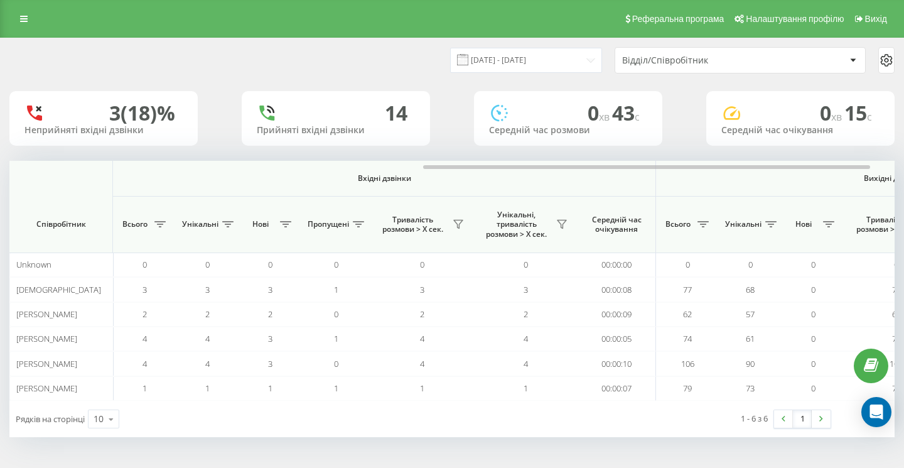
scroll to position [0, 866]
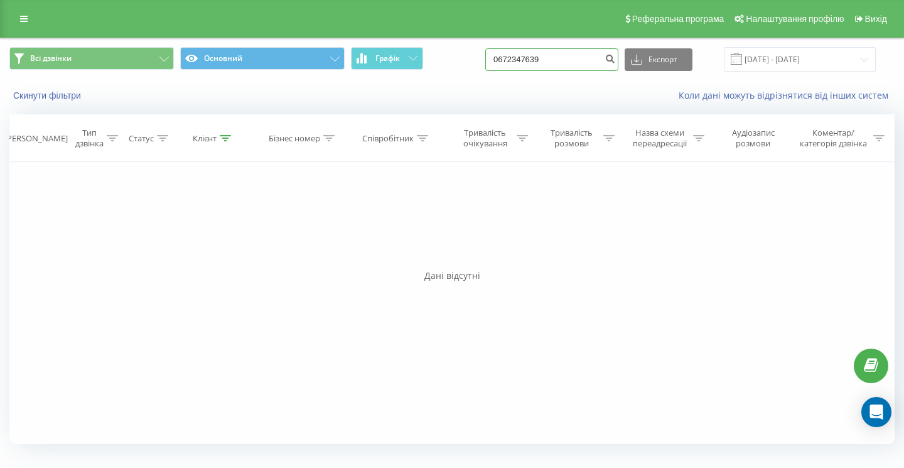
click at [588, 67] on input "0672347639" at bounding box center [551, 59] width 133 height 23
paste input "0969058246"
type input "0969058246"
click at [574, 63] on input "0969058246" at bounding box center [551, 59] width 133 height 23
paste input "0933202313"
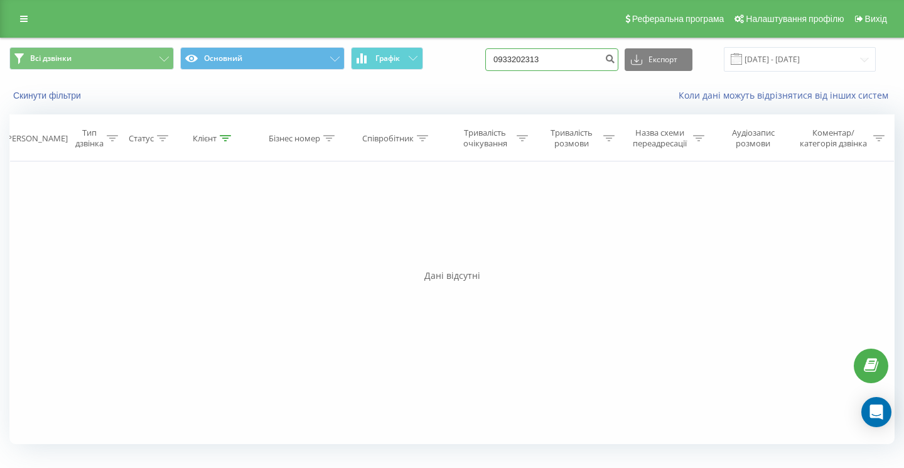
type input "0933202313"
click at [583, 63] on input "0933202313" at bounding box center [551, 59] width 133 height 23
paste input "0979242834"
type input "0979242834"
click at [23, 28] on div "Реферальна програма Налаштування профілю Вихід" at bounding box center [452, 19] width 904 height 38
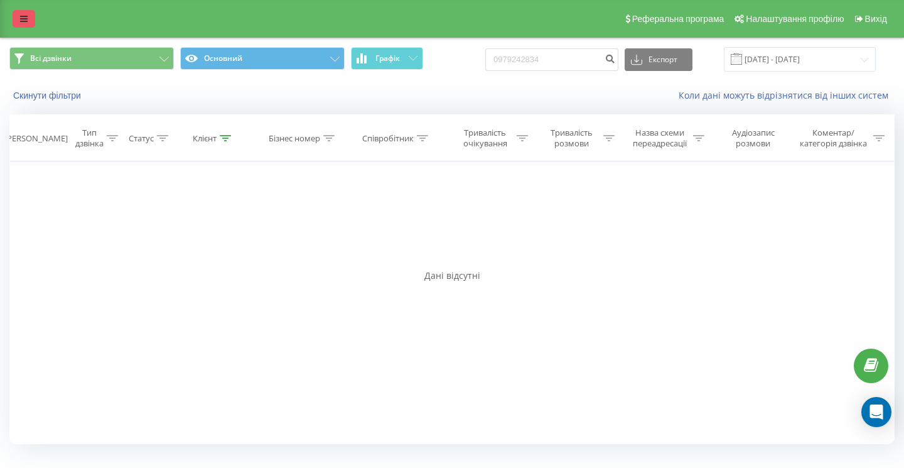
click at [25, 18] on icon at bounding box center [24, 18] width 8 height 9
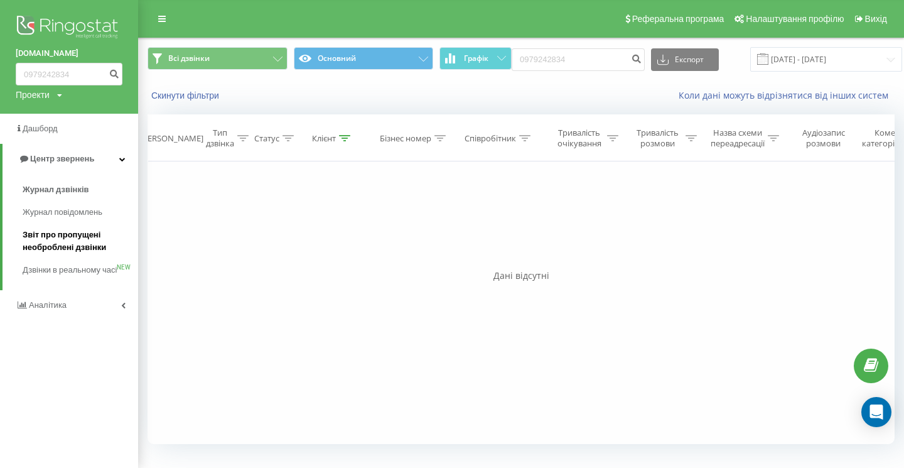
click at [56, 246] on span "Звіт про пропущені необроблені дзвінки" at bounding box center [77, 241] width 109 height 25
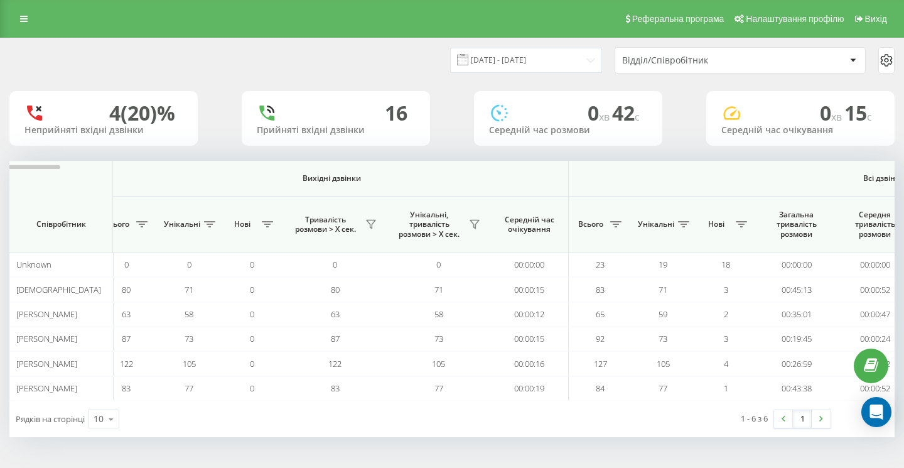
scroll to position [0, 866]
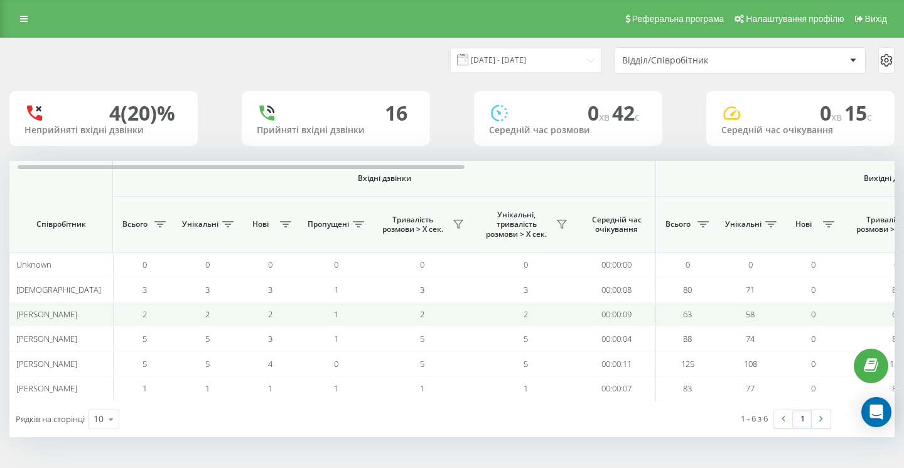
scroll to position [0, 866]
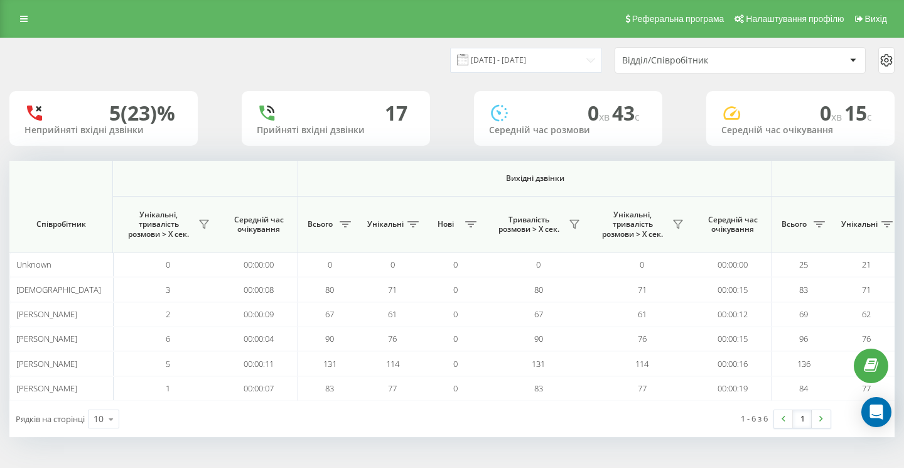
scroll to position [0, 866]
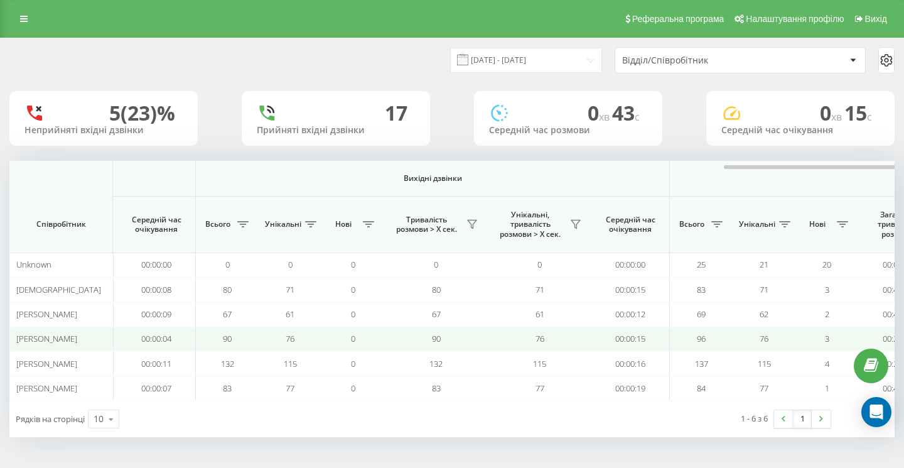
scroll to position [0, 866]
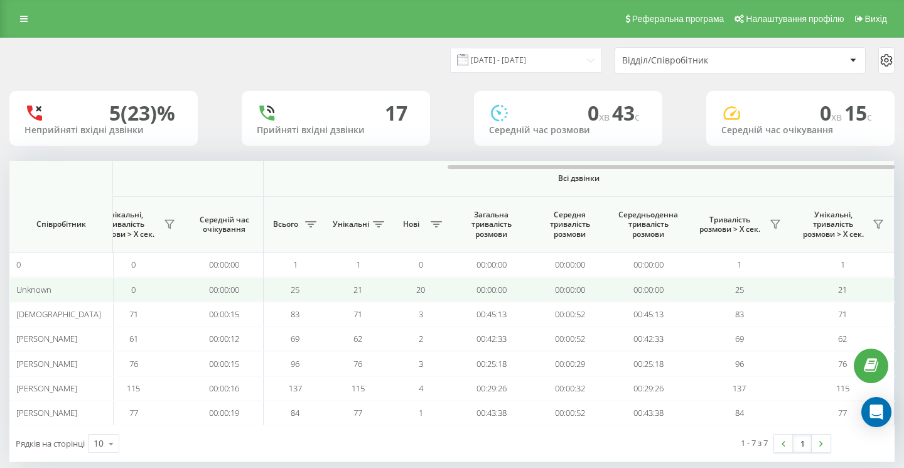
scroll to position [0, 866]
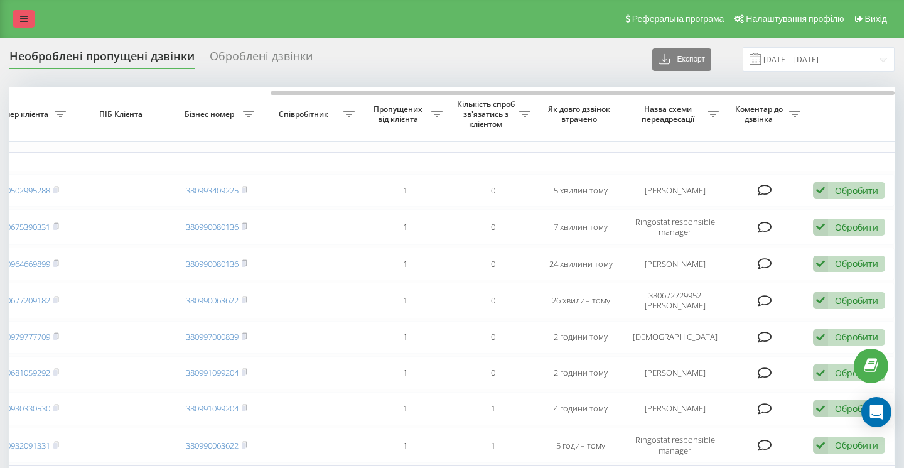
click at [31, 24] on link at bounding box center [24, 19] width 23 height 18
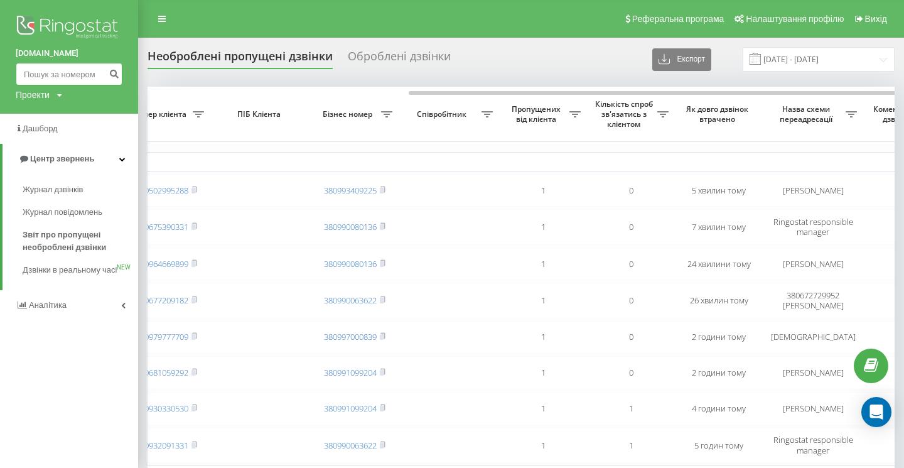
click at [41, 68] on input at bounding box center [69, 74] width 107 height 23
paste input "0979242834"
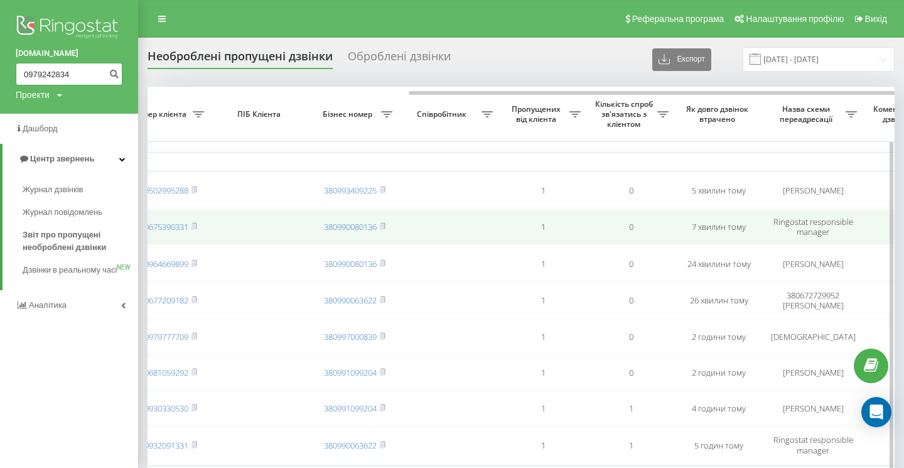
type input "0979242834"
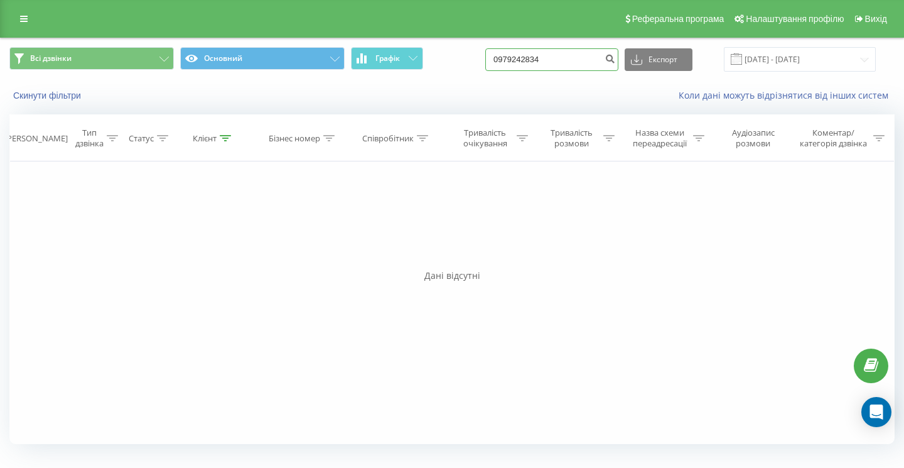
click at [579, 58] on input "0979242834" at bounding box center [551, 59] width 133 height 23
paste input "0952609791"
type input "0952609791"
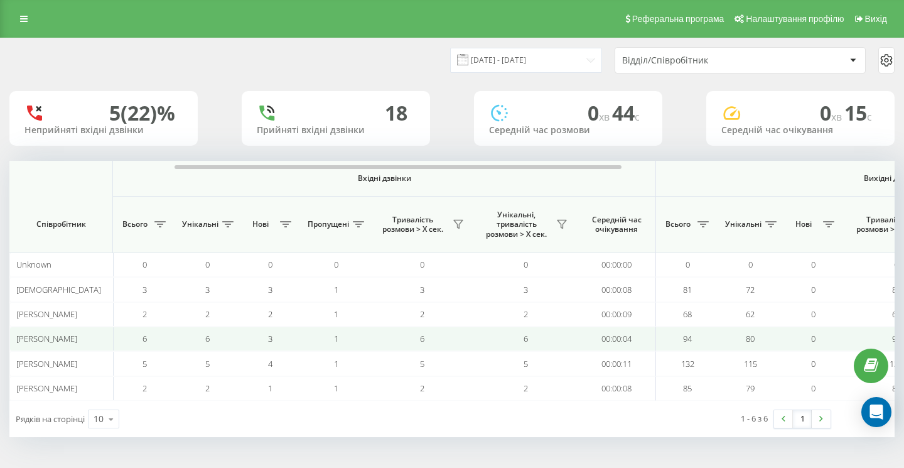
scroll to position [0, 866]
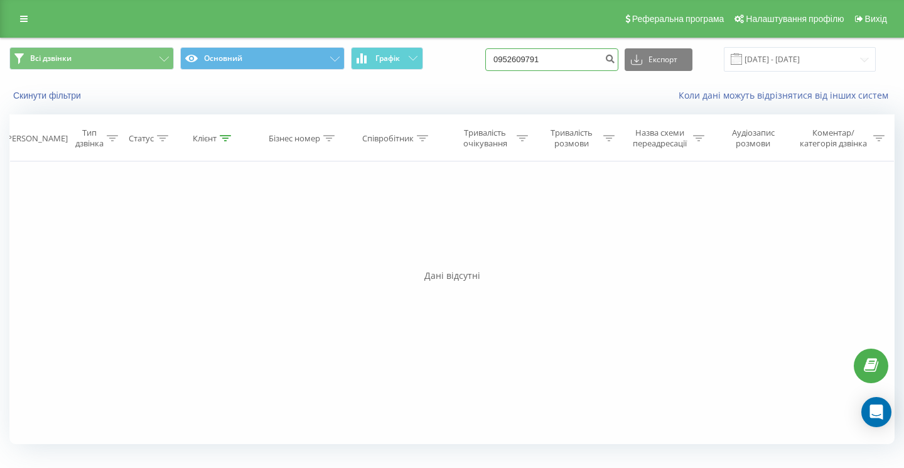
click at [588, 66] on input "0952609791" at bounding box center [551, 59] width 133 height 23
paste input "0936857295"
type input "0936857295"
click at [583, 67] on input "0936857295" at bounding box center [551, 59] width 133 height 23
paste input "0978692059"
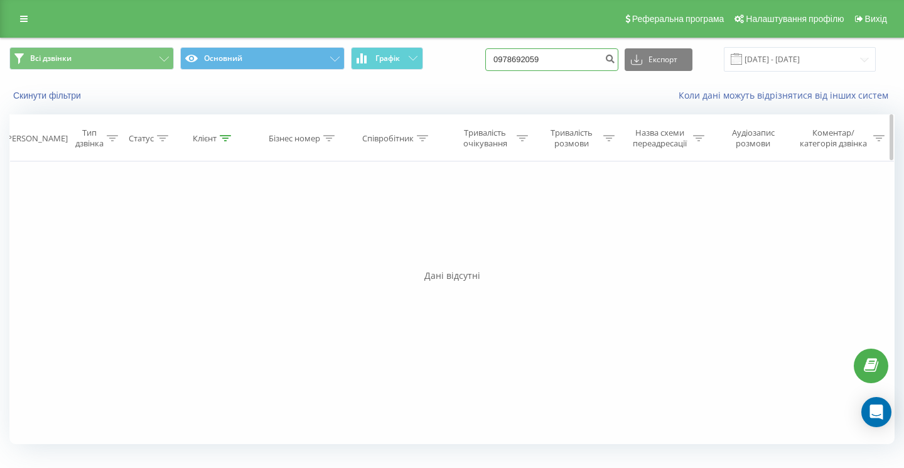
type input "0978692059"
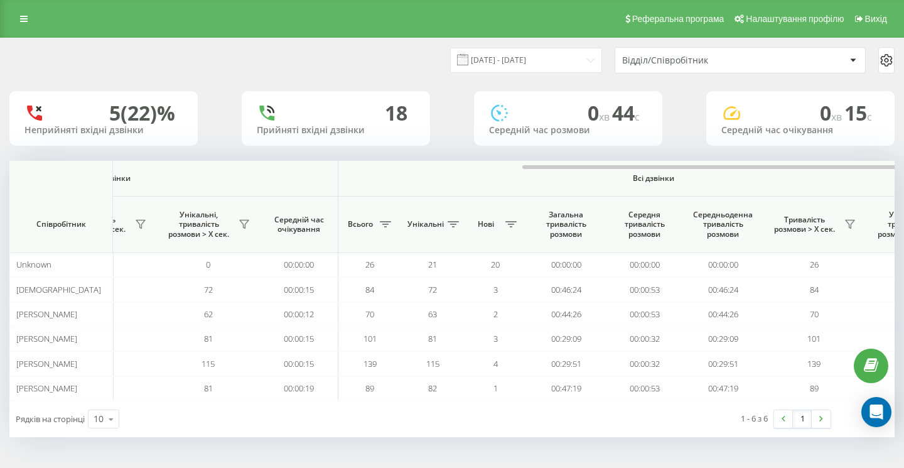
scroll to position [0, 866]
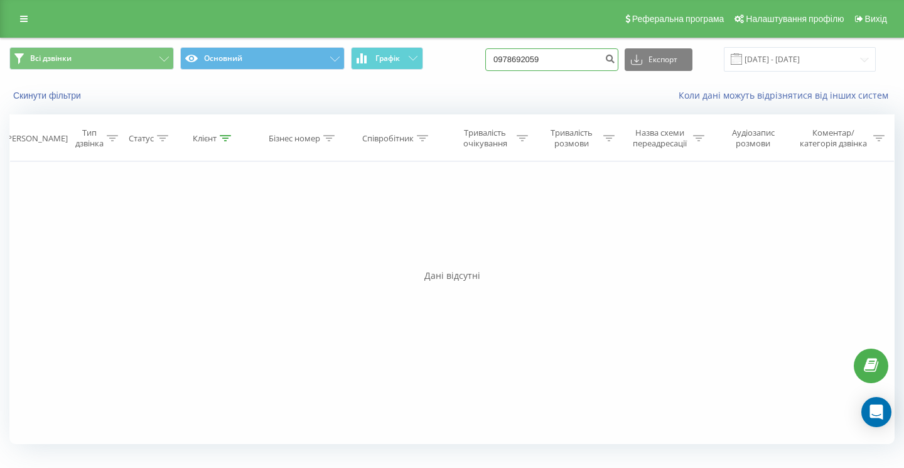
click at [599, 63] on input "0978692059" at bounding box center [551, 59] width 133 height 23
paste input "0990974441"
type input "0990974441"
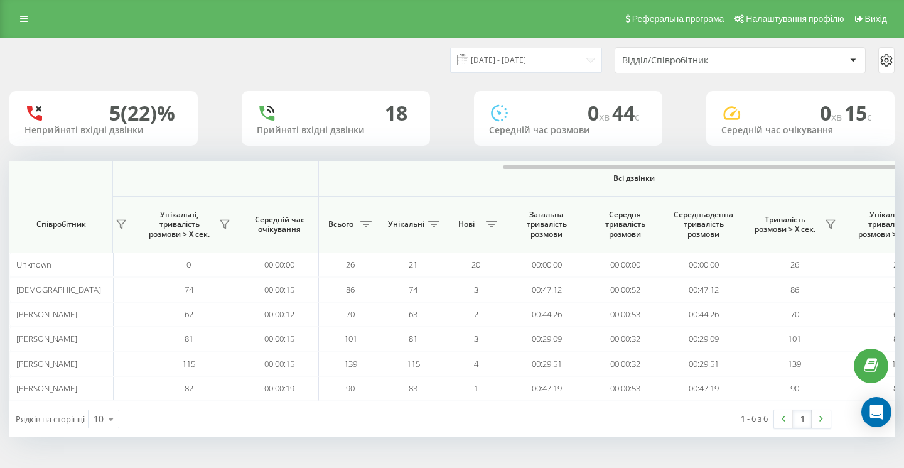
scroll to position [0, 866]
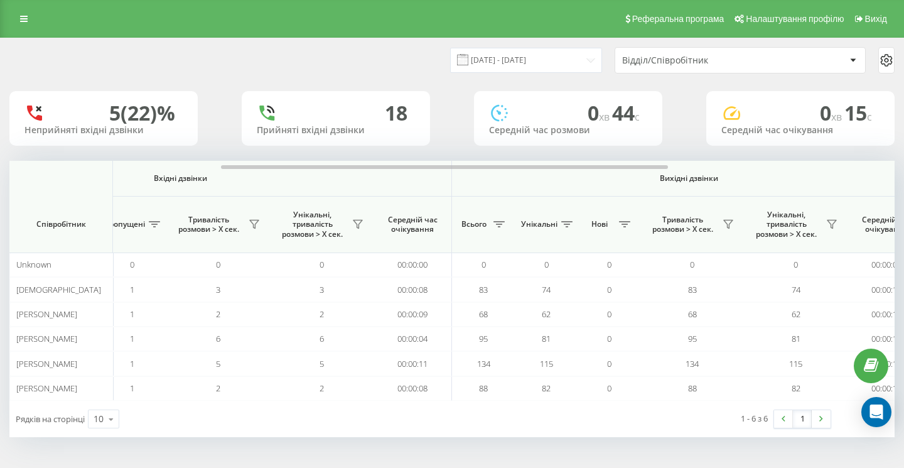
scroll to position [0, 866]
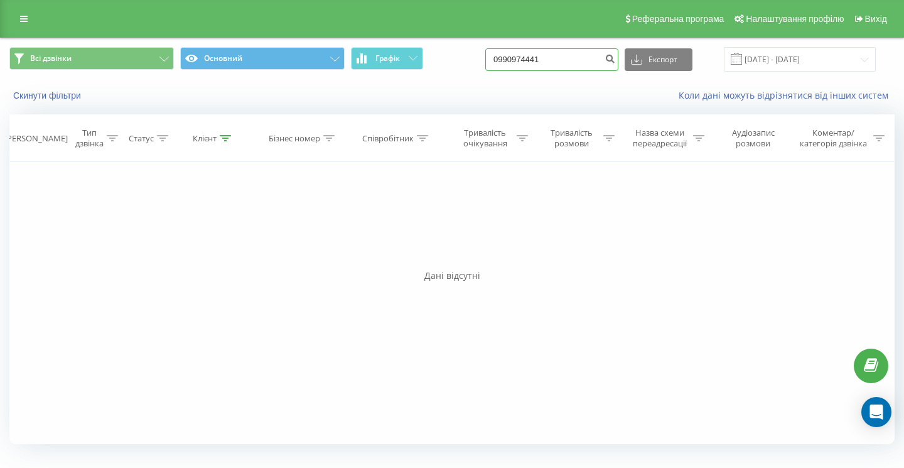
click at [585, 70] on input "0990974441" at bounding box center [551, 59] width 133 height 23
type input "09909744"
paste input "0675198834"
type input "0675198834"
click at [588, 56] on input "0675198834" at bounding box center [551, 59] width 133 height 23
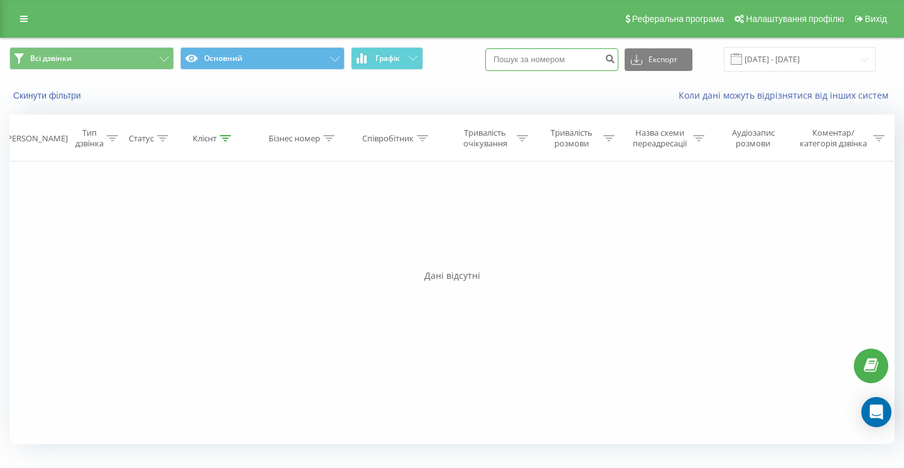
paste input "0675198834"
type input "0675198834"
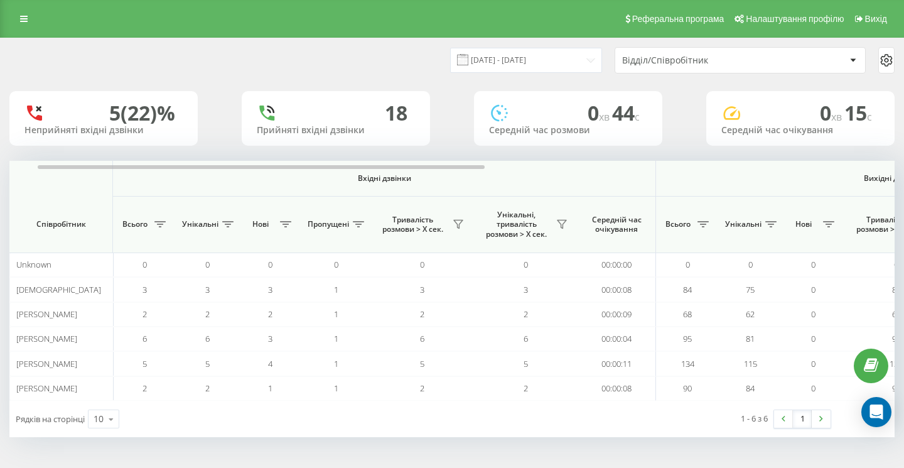
scroll to position [0, 866]
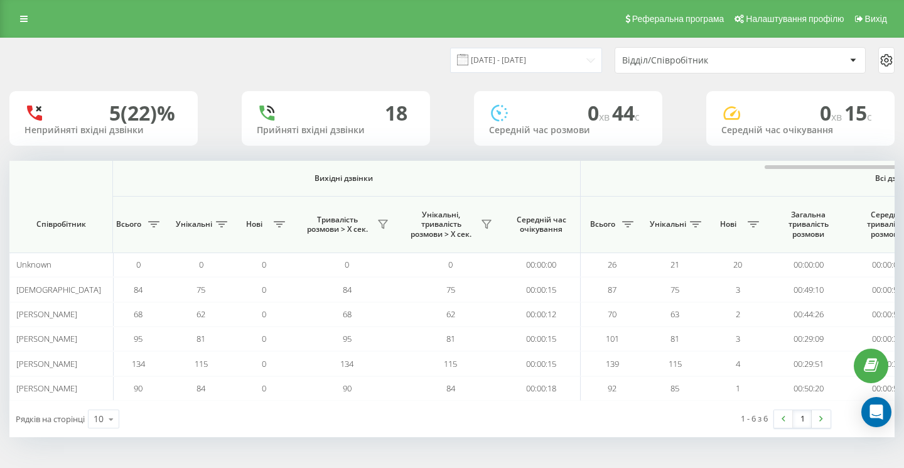
scroll to position [0, 866]
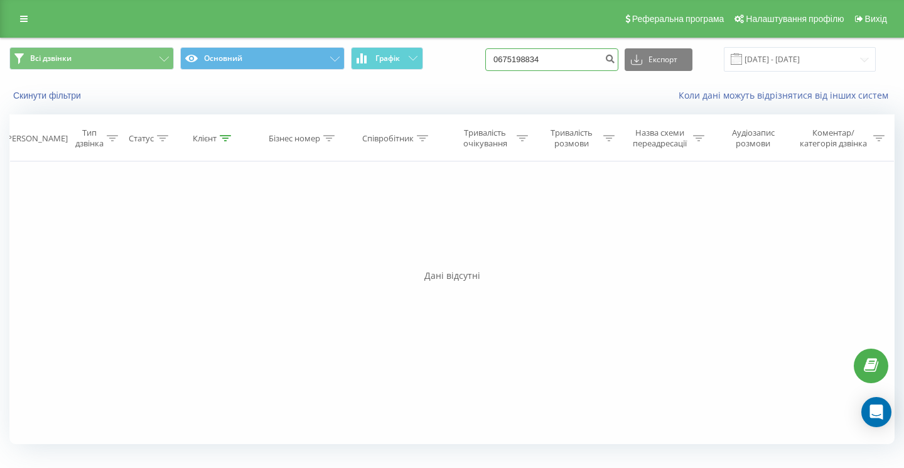
click at [575, 57] on input "0675198834" at bounding box center [551, 59] width 133 height 23
paste input "0639819808"
type input "0639819808"
click at [575, 56] on input "0639819808" at bounding box center [551, 59] width 133 height 23
paste input "0985000300"
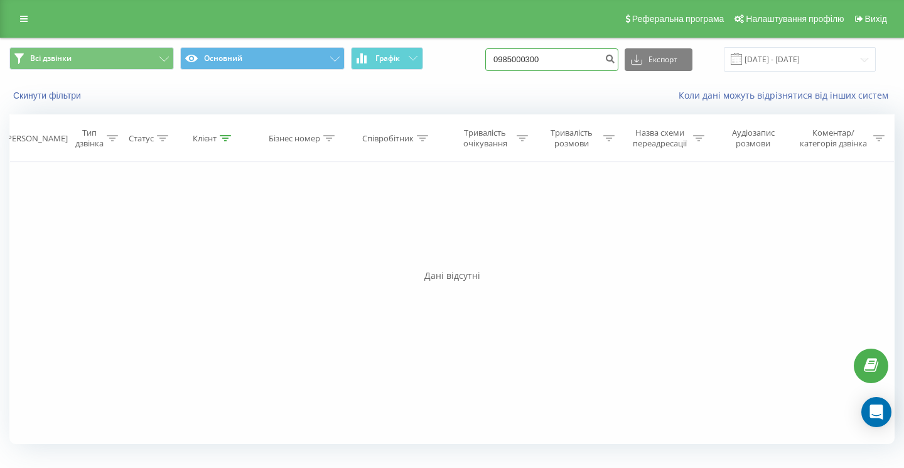
type input "0985000300"
click at [618, 68] on button "submit" at bounding box center [609, 59] width 17 height 23
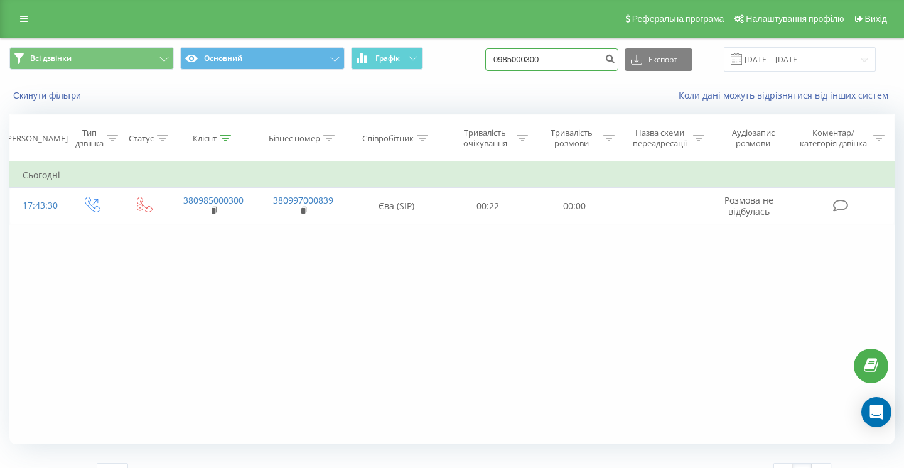
click at [583, 58] on input "0985000300" at bounding box center [551, 59] width 133 height 23
paste input "0670001555"
type input "0670001555"
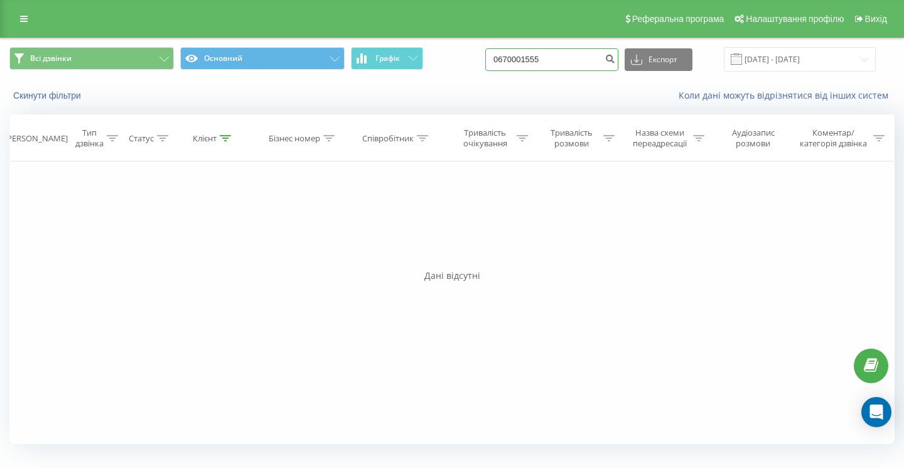
click at [583, 62] on input "0670001555" at bounding box center [551, 59] width 133 height 23
type input "067000155"
paste input "0662424000"
type input "0662424000"
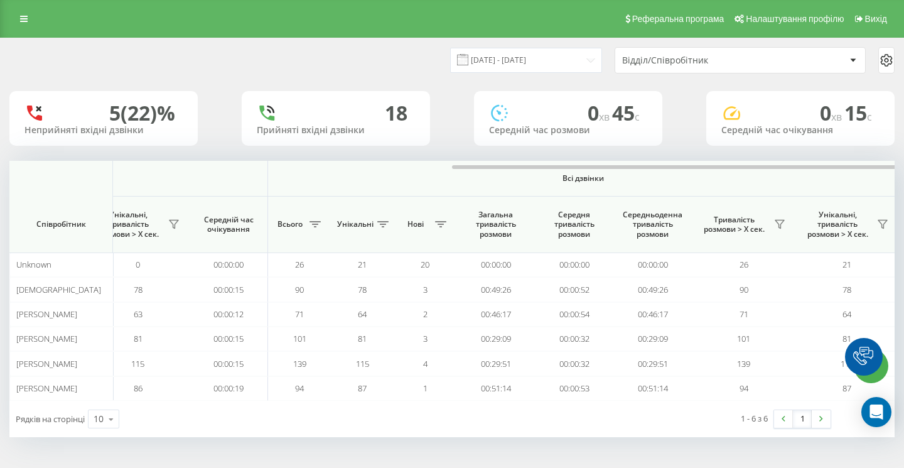
scroll to position [0, 866]
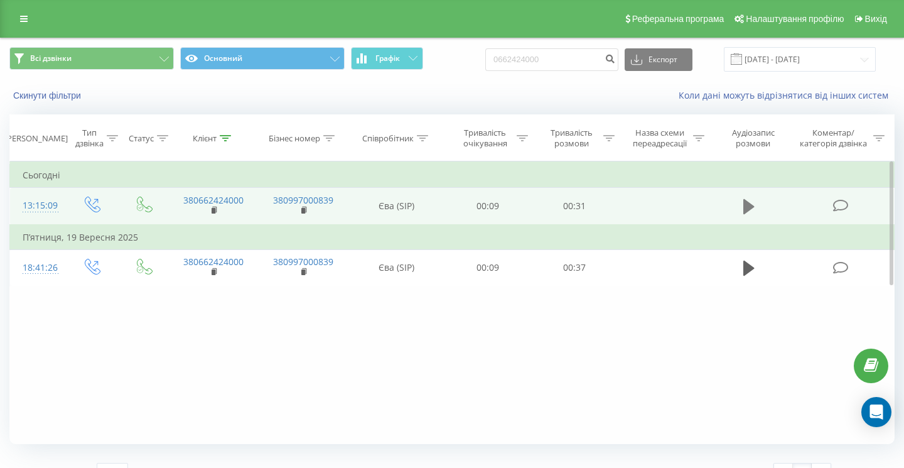
click at [753, 201] on icon at bounding box center [748, 207] width 11 height 18
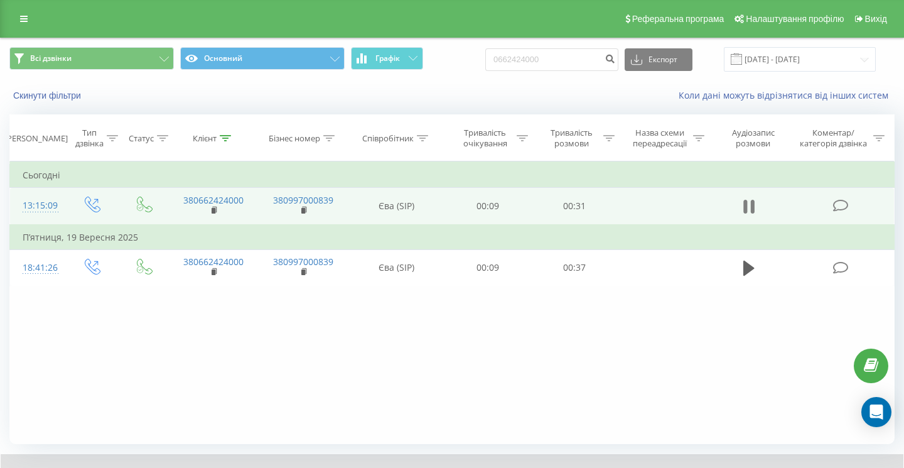
click at [748, 208] on icon at bounding box center [748, 207] width 11 height 18
click at [581, 62] on input "0662424000" at bounding box center [551, 59] width 133 height 23
paste input "0967350555"
type input "0967350555"
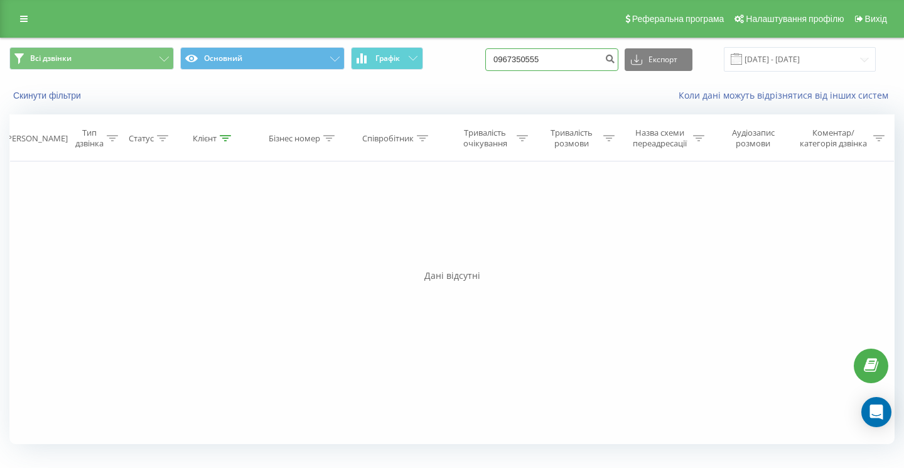
click at [593, 61] on input "0967350555" at bounding box center [551, 59] width 133 height 23
paste input "0939924414"
type input "0939924414"
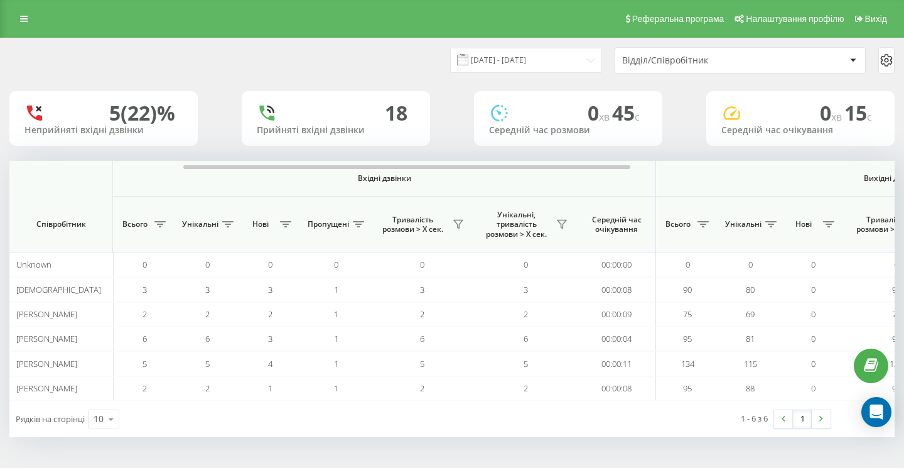
scroll to position [0, 866]
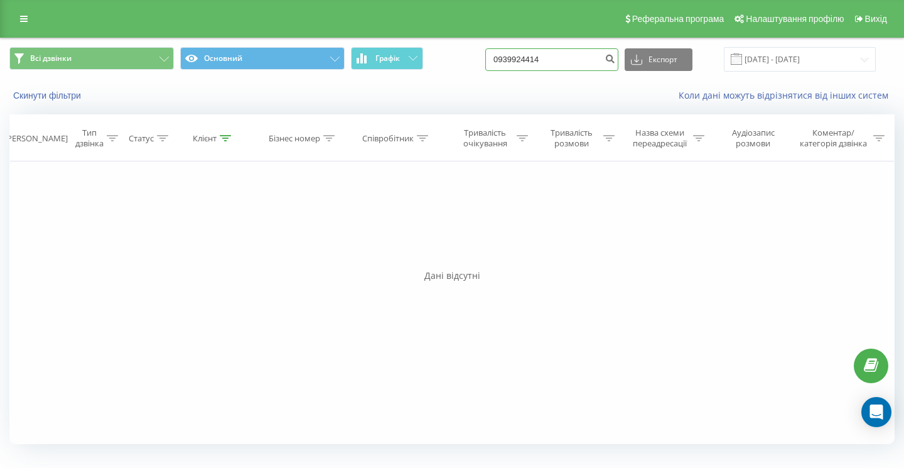
click at [590, 57] on input "0939924414" at bounding box center [551, 59] width 133 height 23
paste input "0983000202"
type input "0983000202"
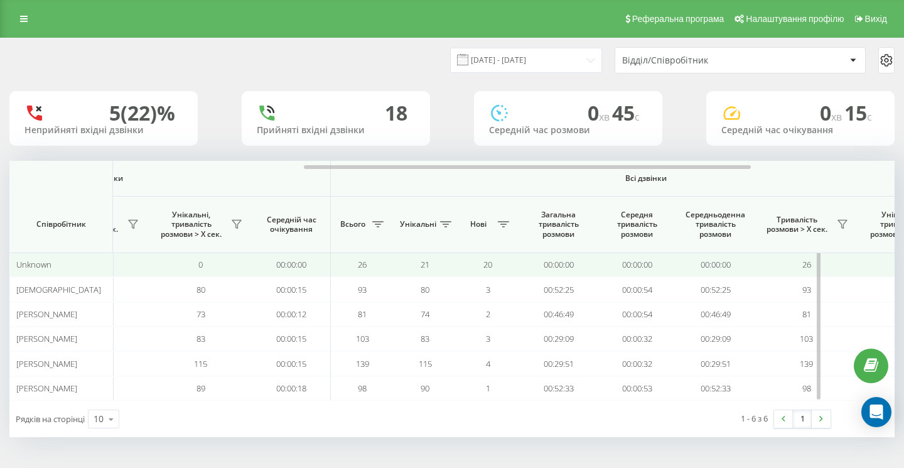
scroll to position [0, 866]
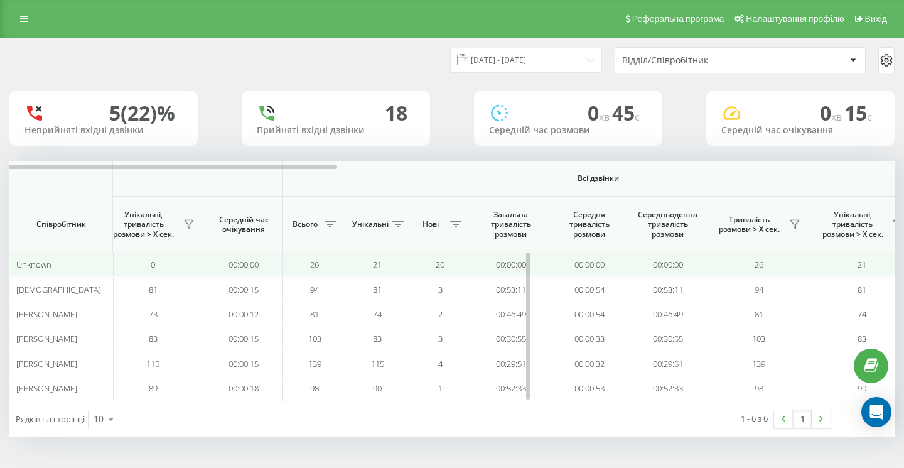
scroll to position [0, 866]
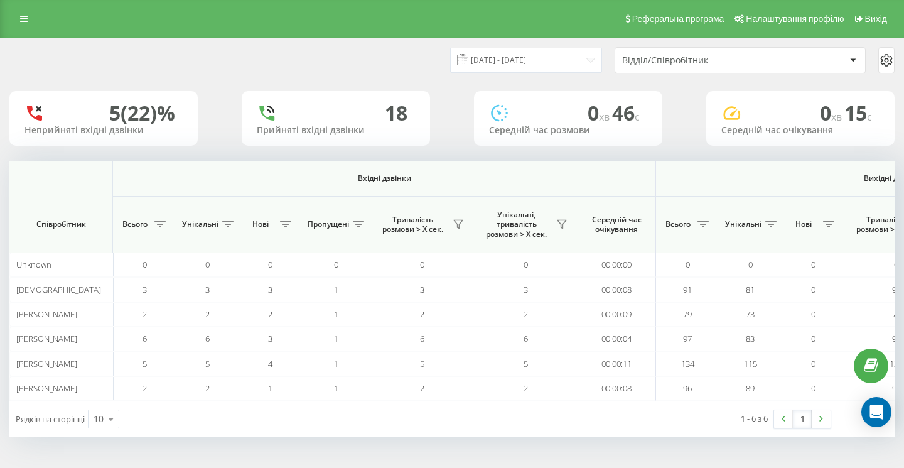
scroll to position [0, 866]
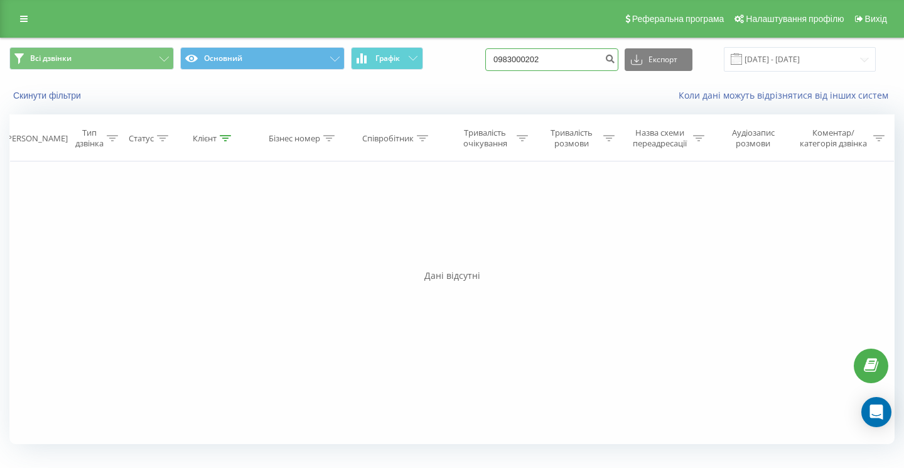
click at [598, 65] on input "0983000202" at bounding box center [551, 59] width 133 height 23
paste input "0981509888"
type input "0981509888"
click at [586, 55] on input "0981509888" at bounding box center [551, 59] width 133 height 23
paste input "0674104328"
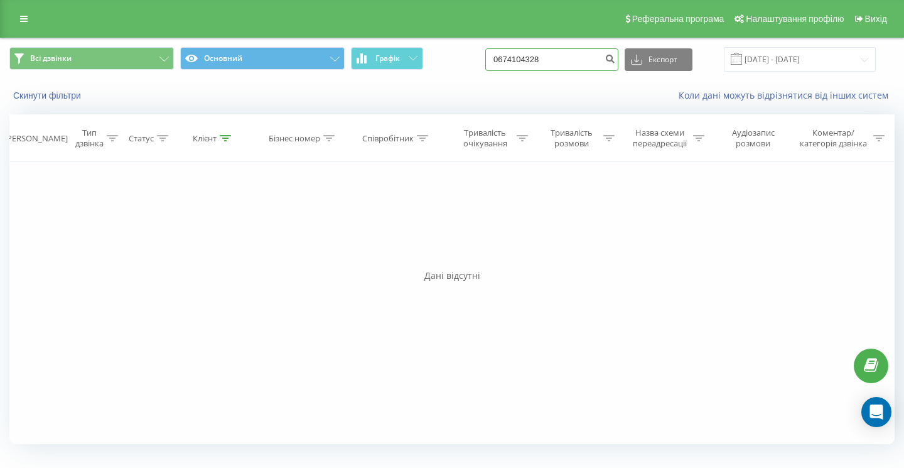
type input "0674104328"
click at [574, 62] on input "0674104328" at bounding box center [551, 59] width 133 height 23
paste input "0504620159"
type input "0504620159"
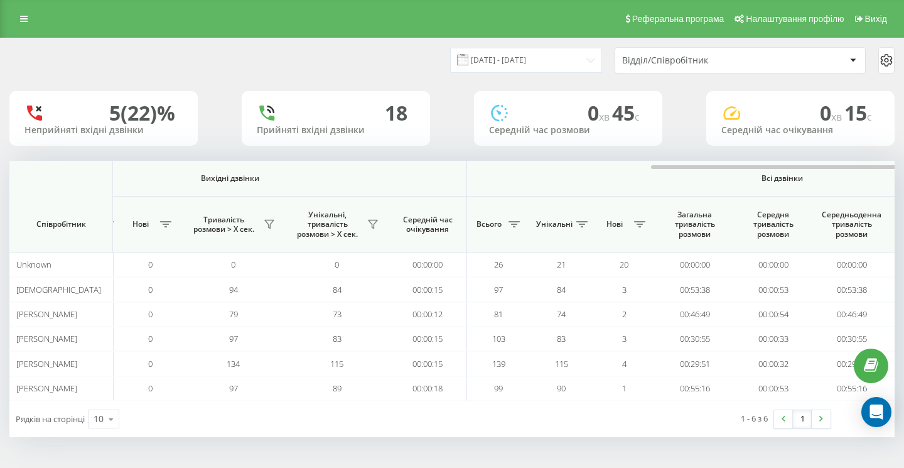
scroll to position [0, 866]
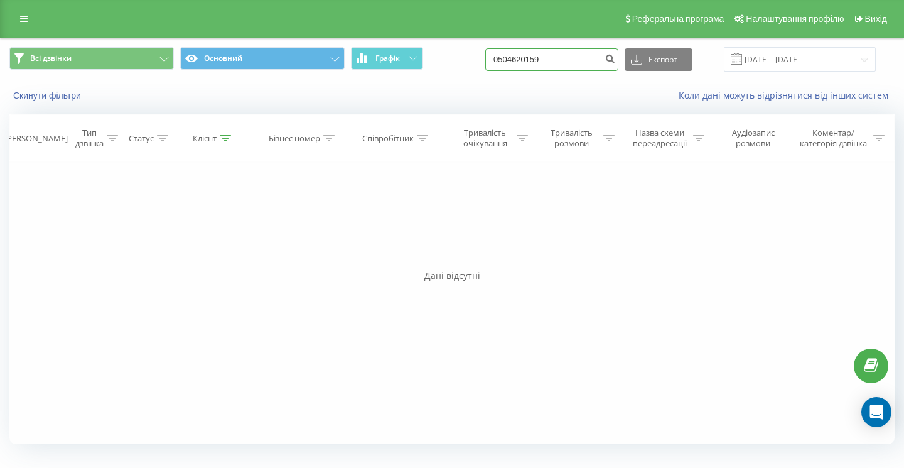
click at [595, 65] on input "0504620159" at bounding box center [551, 59] width 133 height 23
type input "05046201"
paste input "0956003446"
type input "0956003446"
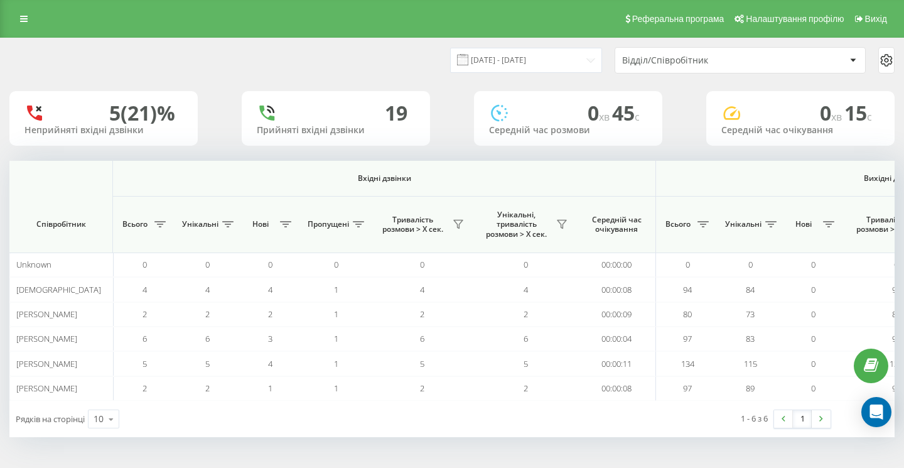
scroll to position [0, 866]
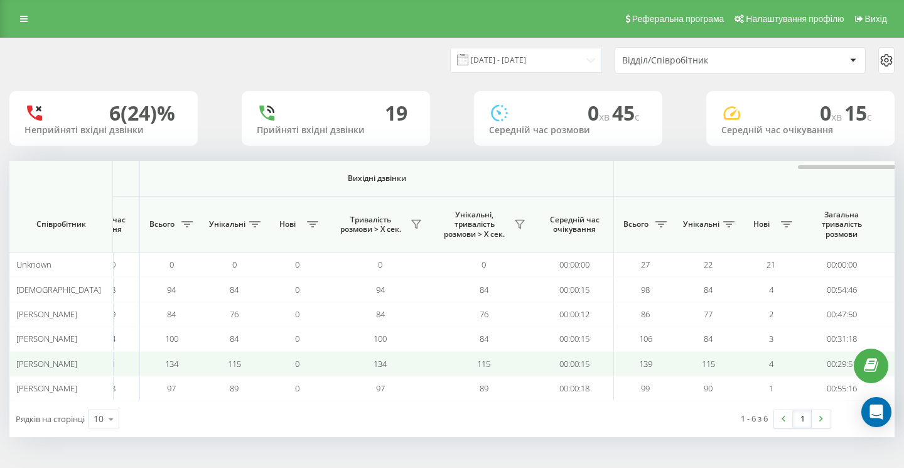
scroll to position [0, 866]
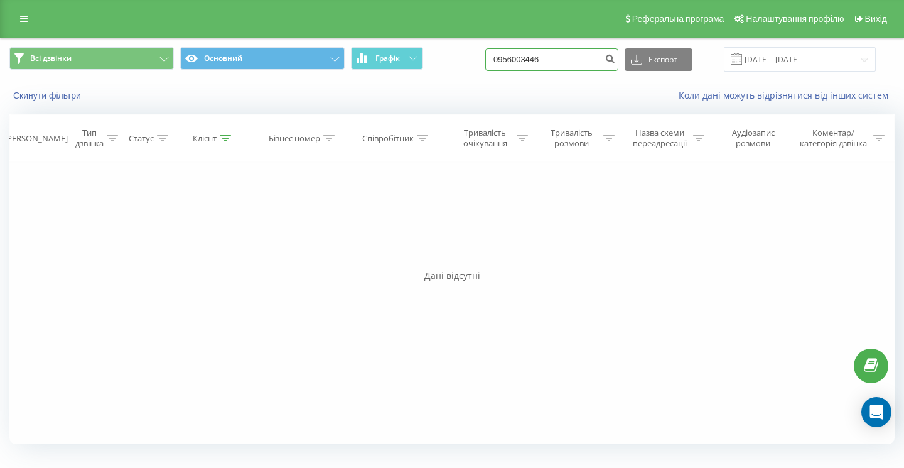
click at [574, 55] on input "0956003446" at bounding box center [551, 59] width 133 height 23
paste input "0974218636"
type input "0974218636"
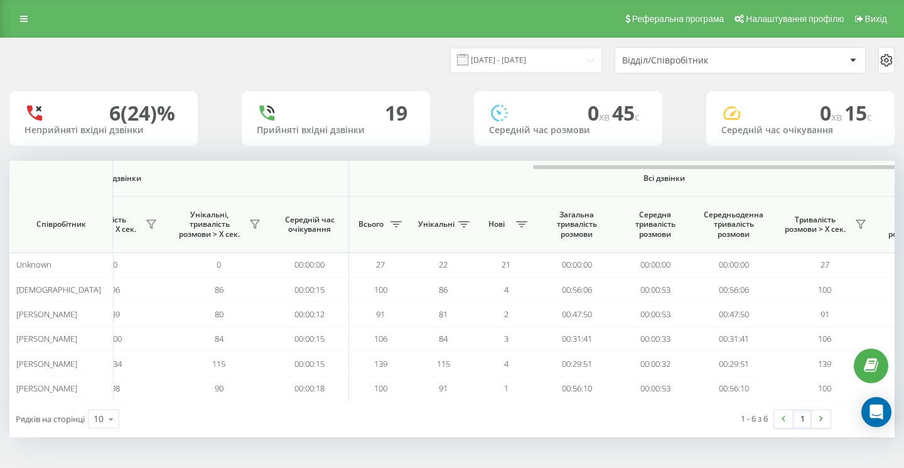
scroll to position [0, 866]
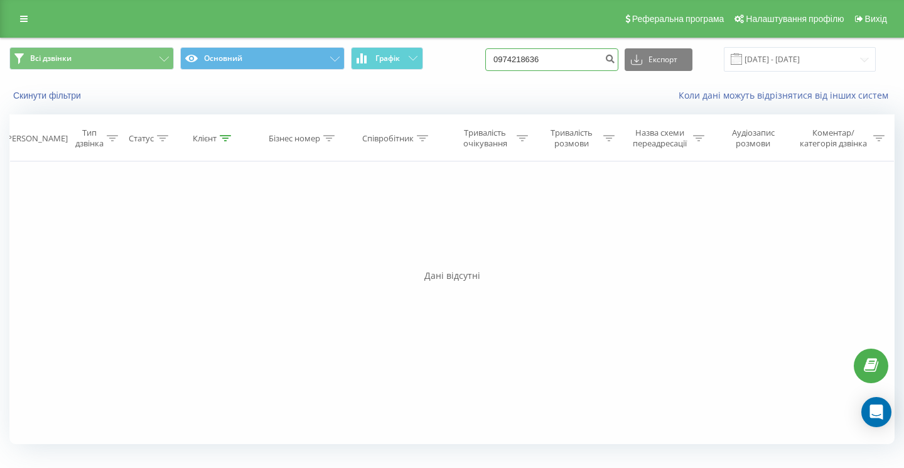
click at [578, 57] on input "0974218636" at bounding box center [551, 59] width 133 height 23
type input "097421"
paste input "0682859789"
type input "0682859789"
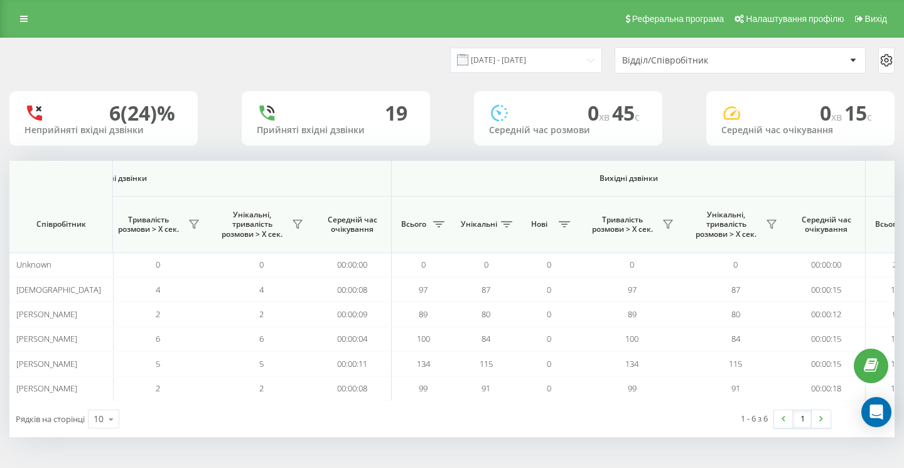
scroll to position [0, 866]
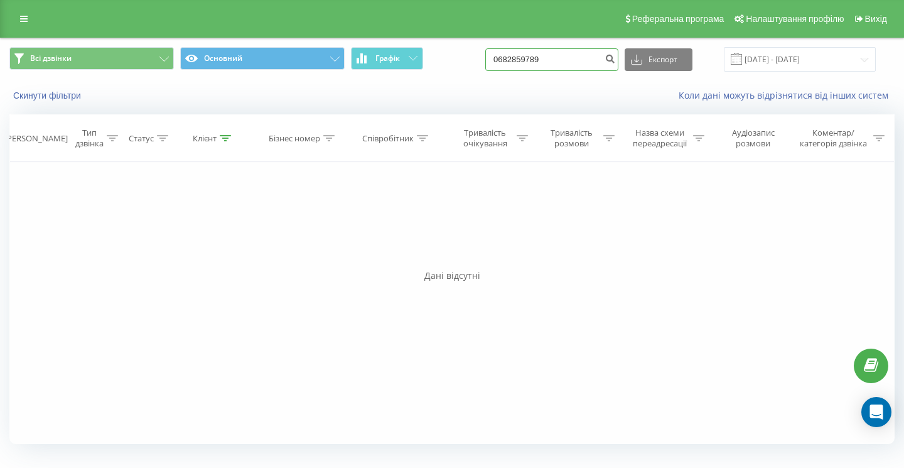
click at [589, 58] on input "0682859789" at bounding box center [551, 59] width 133 height 23
paste input "0682859789"
type input "0682859789"
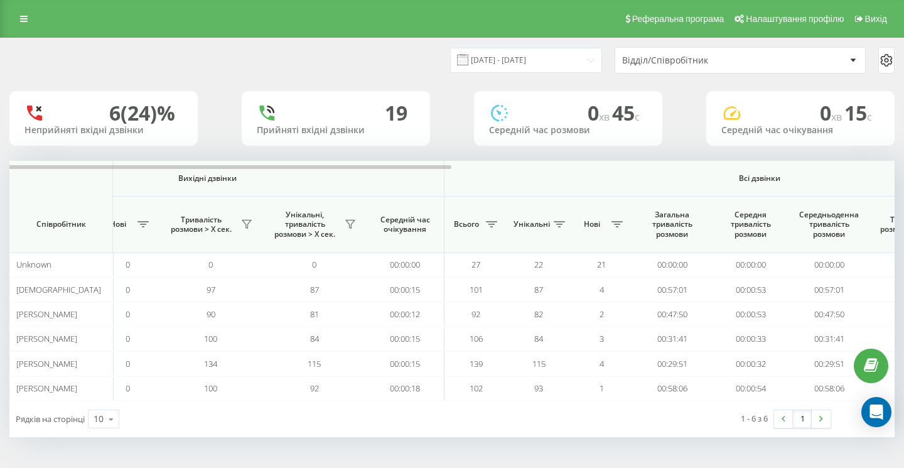
scroll to position [0, 866]
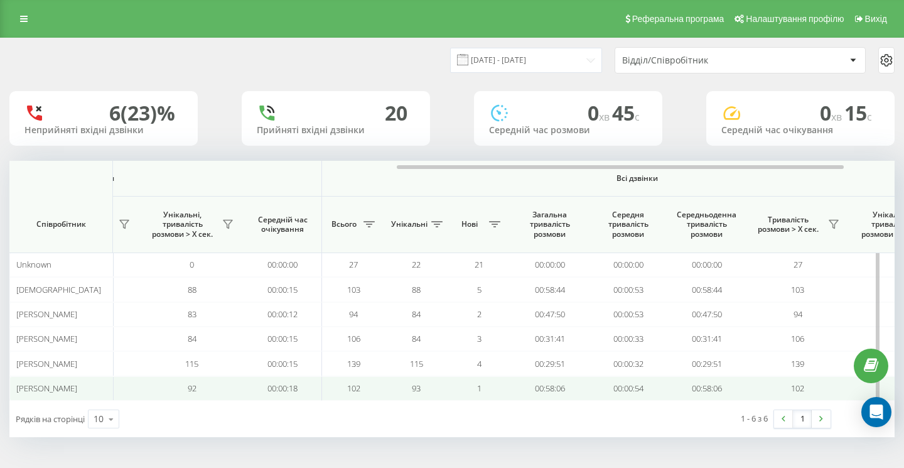
scroll to position [0, 866]
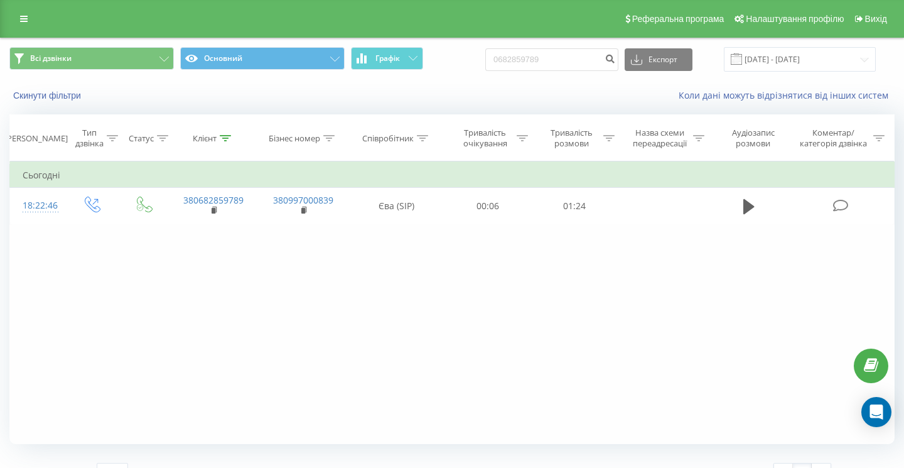
click at [578, 73] on div "Всі дзвінки Основний Графік 0682859789 Експорт .csv .xls .xlsx 22.06.2025 - 22.…" at bounding box center [452, 59] width 903 height 42
click at [578, 59] on input "0682859789" at bounding box center [551, 59] width 133 height 23
paste input "0977320855"
type input "0977320855"
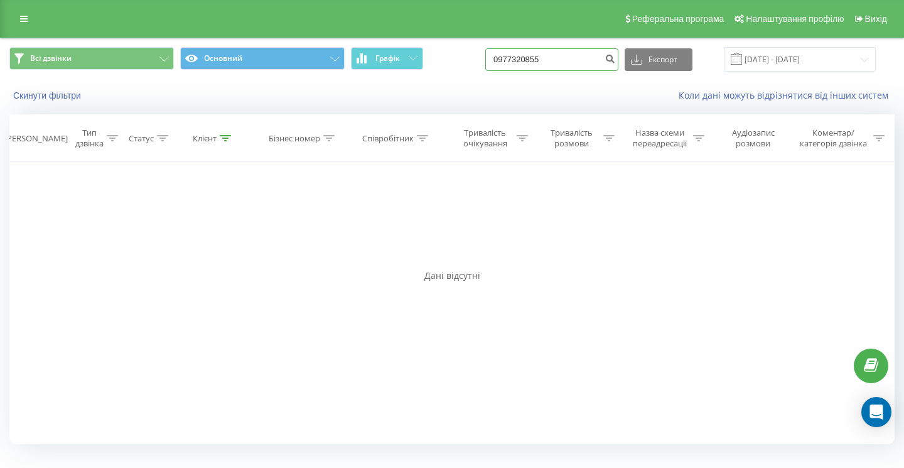
click at [590, 63] on input "0977320855" at bounding box center [551, 59] width 133 height 23
type input "097732085"
paste input "0507137413"
type input "0507137413"
click at [576, 63] on input "0507137413" at bounding box center [551, 59] width 133 height 23
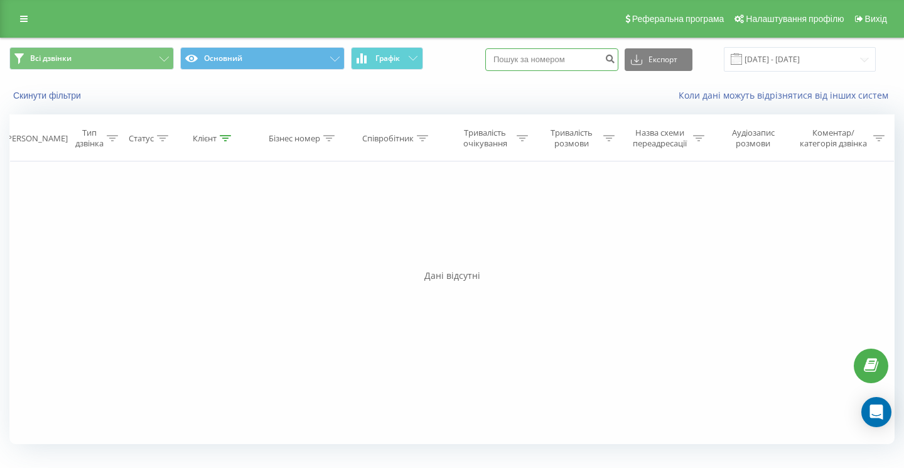
paste input "0677017097"
type input "0677017097"
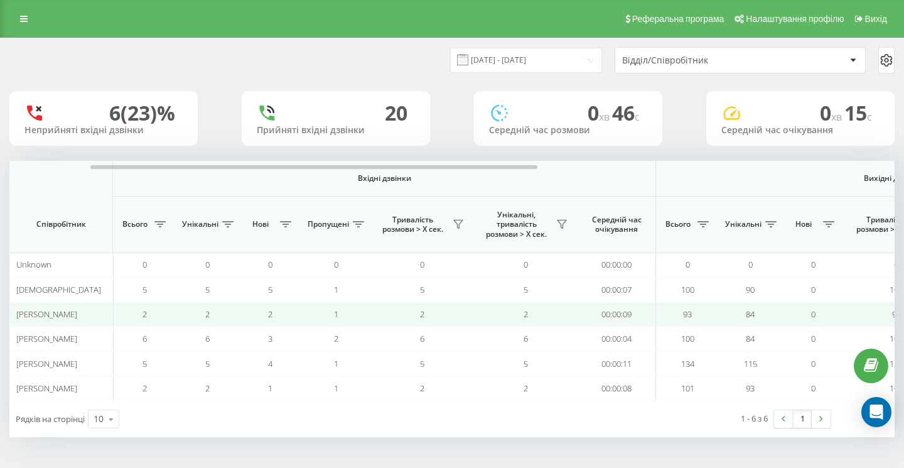
scroll to position [0, 866]
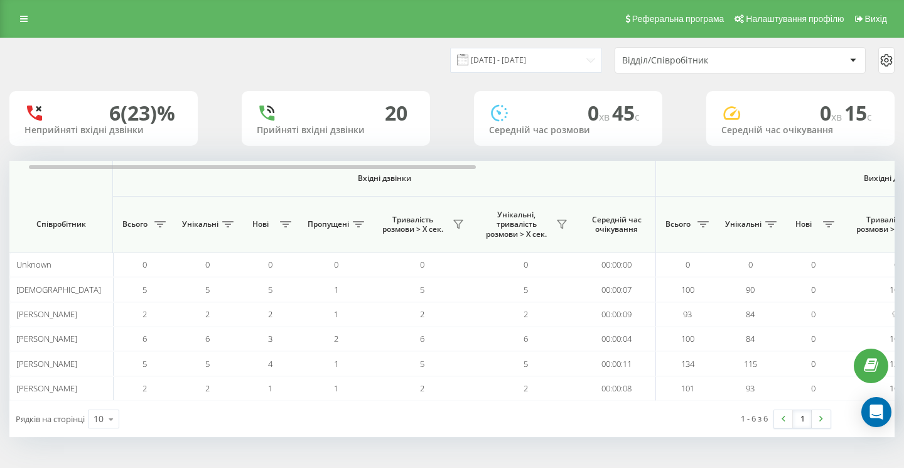
scroll to position [0, 866]
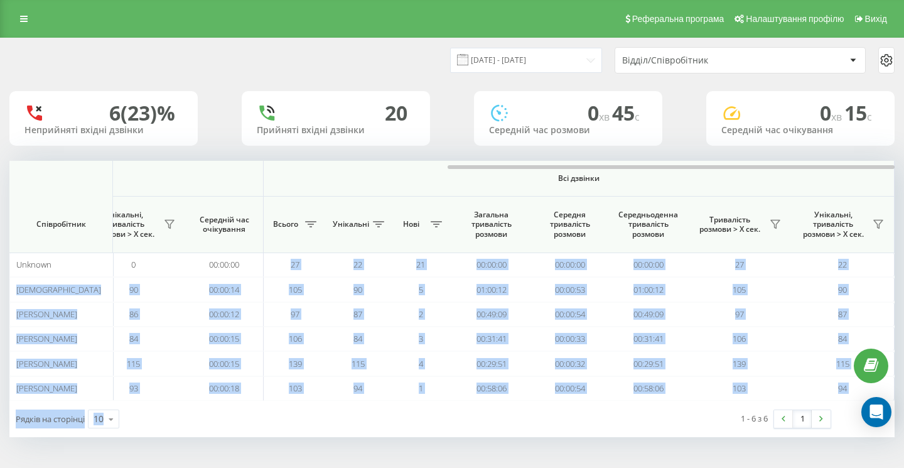
drag, startPoint x: 291, startPoint y: 256, endPoint x: 572, endPoint y: 418, distance: 324.4
click at [571, 418] on div "Вхідні дзвінки Вихідні дзвінки Всі дзвінки Співробітник Всього Унікальні Нові П…" at bounding box center [451, 299] width 885 height 276
click at [572, 418] on div "1 - 6 з 6 1" at bounding box center [674, 419] width 332 height 36
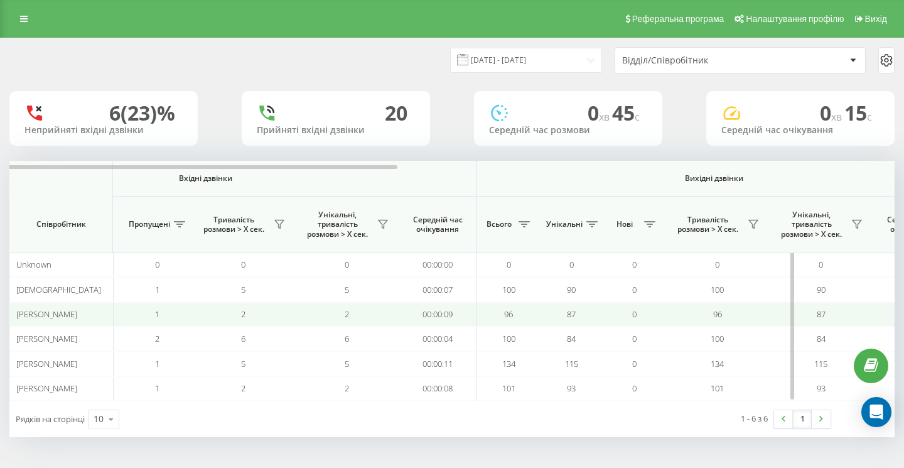
scroll to position [0, 276]
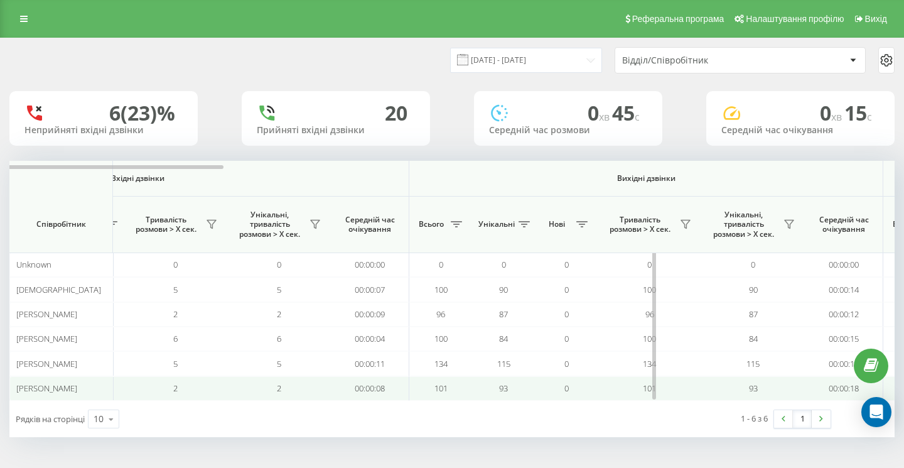
scroll to position [0, 866]
